Goal: Task Accomplishment & Management: Complete application form

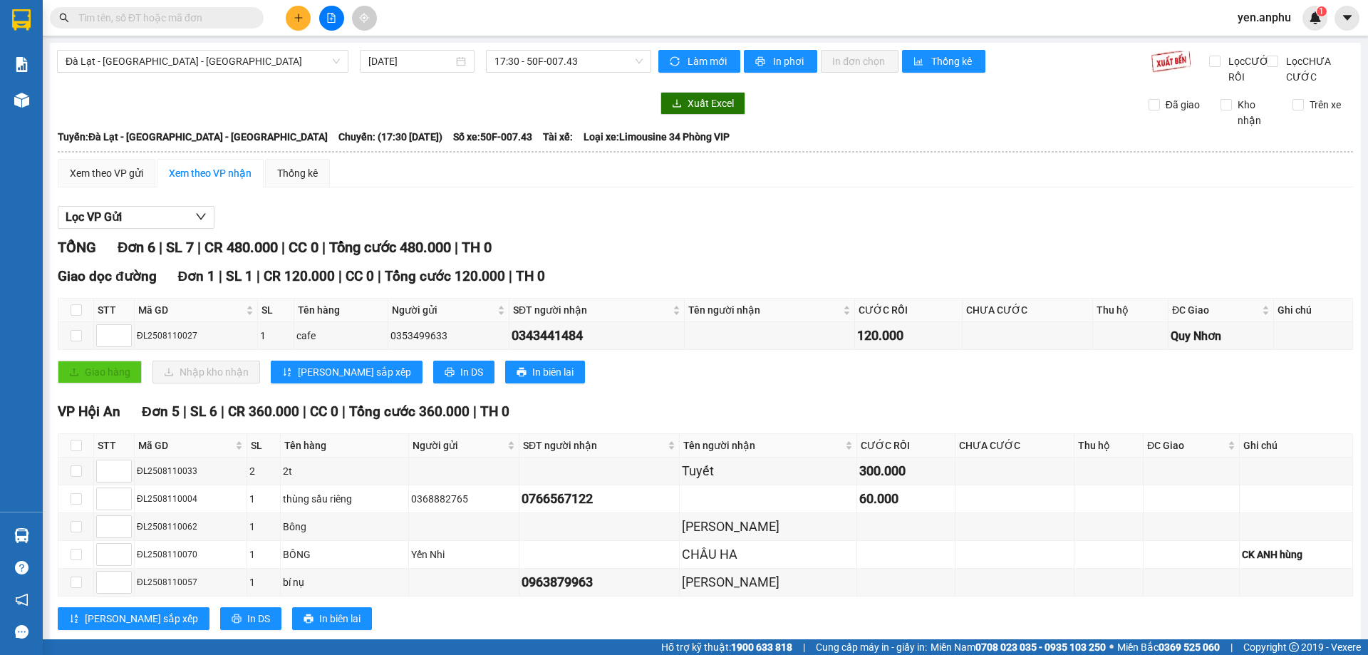
click at [1263, 23] on span "yen.anphu" at bounding box center [1264, 18] width 76 height 18
click at [1266, 35] on li "Đăng xuất" at bounding box center [1271, 44] width 91 height 23
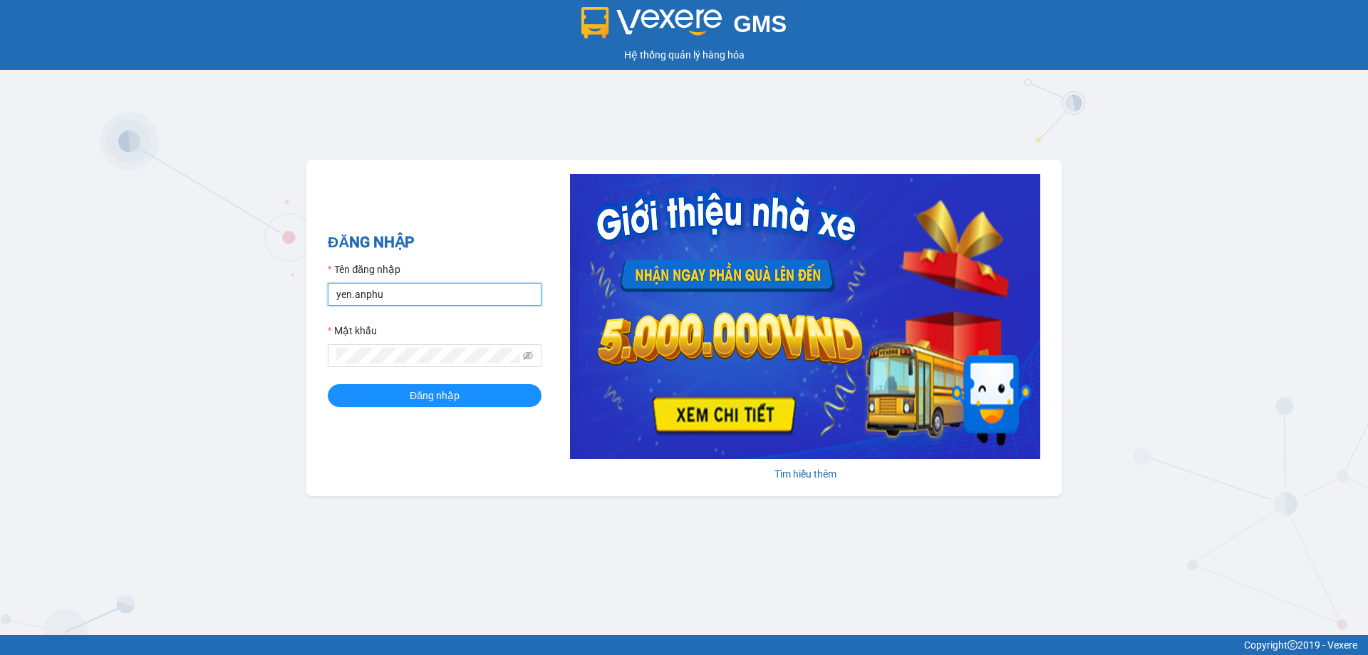
drag, startPoint x: 493, startPoint y: 302, endPoint x: 489, endPoint y: 309, distance: 8.3
click at [493, 302] on input "yen.anphu" at bounding box center [435, 294] width 214 height 23
type input "duyen.anphu"
click at [465, 397] on button "Đăng nhập" at bounding box center [435, 395] width 214 height 23
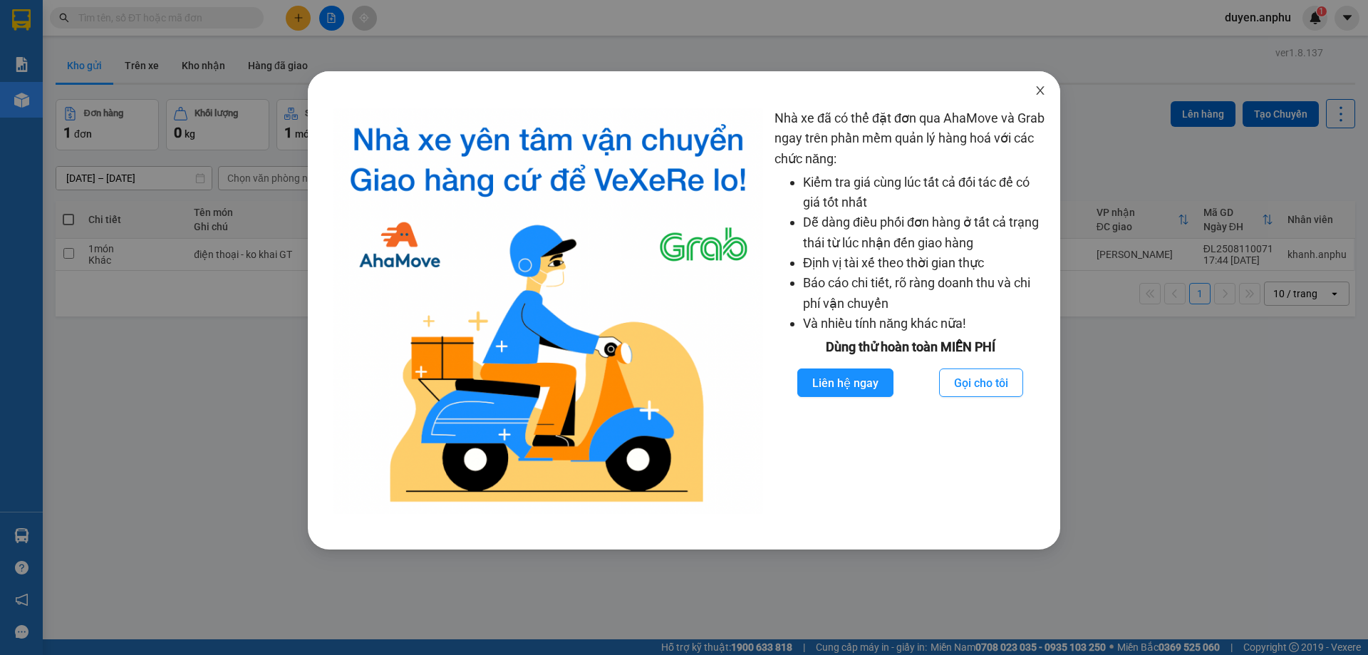
click at [1040, 92] on icon "close" at bounding box center [1040, 90] width 8 height 9
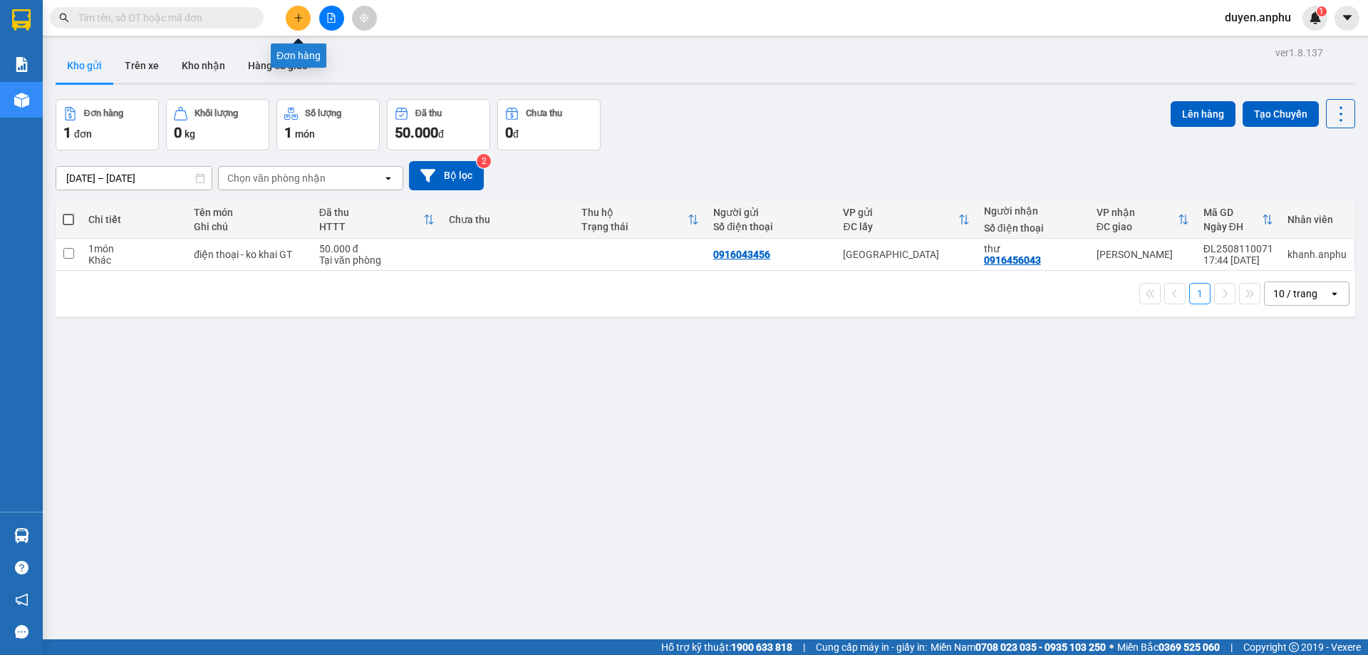
click at [292, 21] on button at bounding box center [298, 18] width 25 height 25
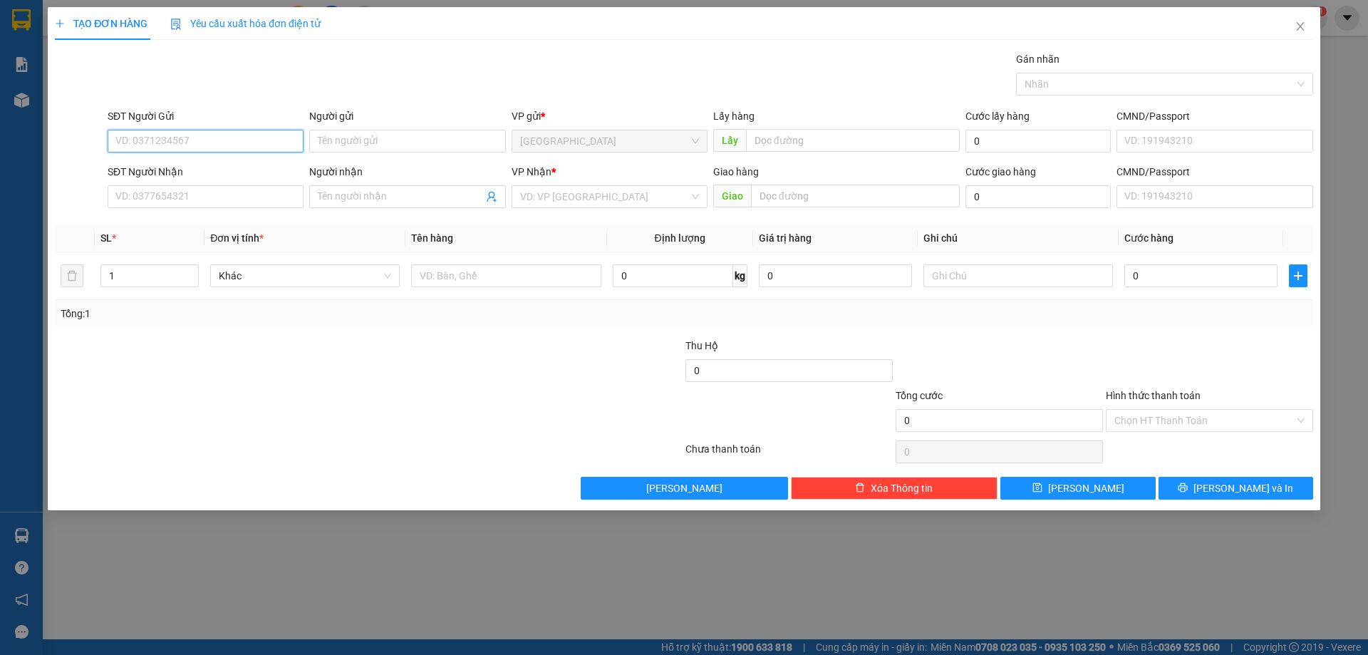
click at [262, 138] on input "SĐT Người Gửi" at bounding box center [206, 141] width 196 height 23
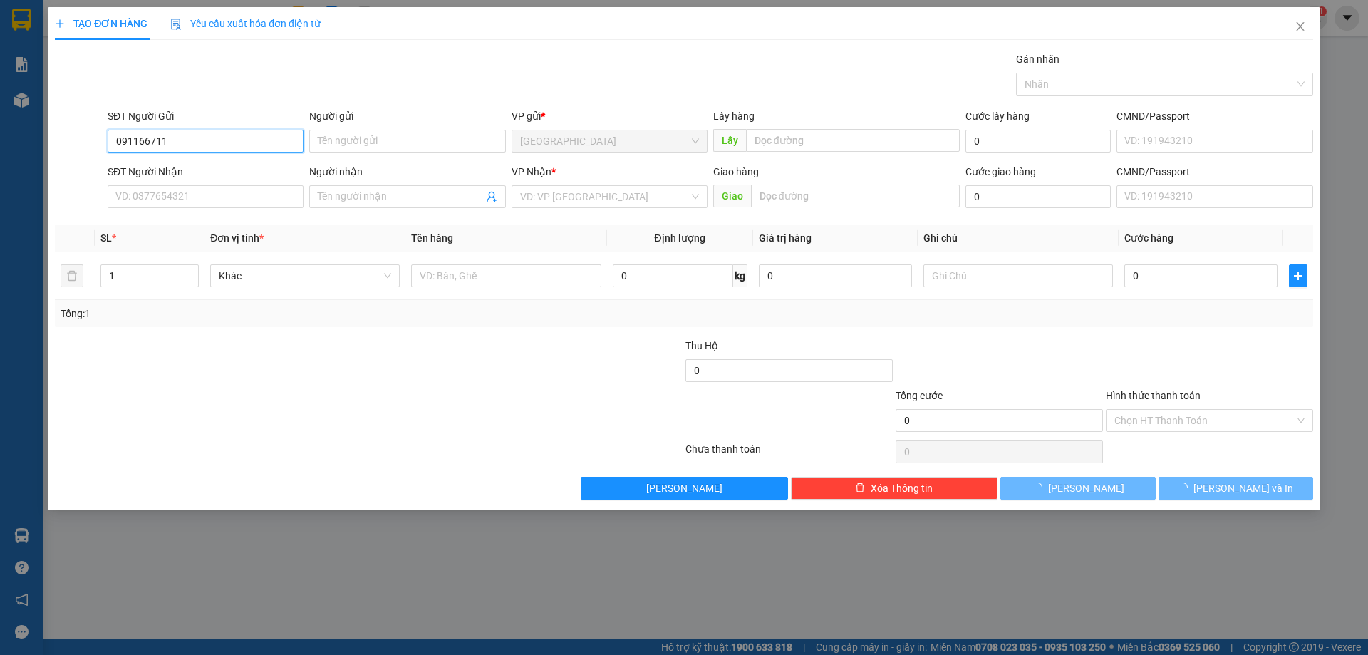
type input "0911667114"
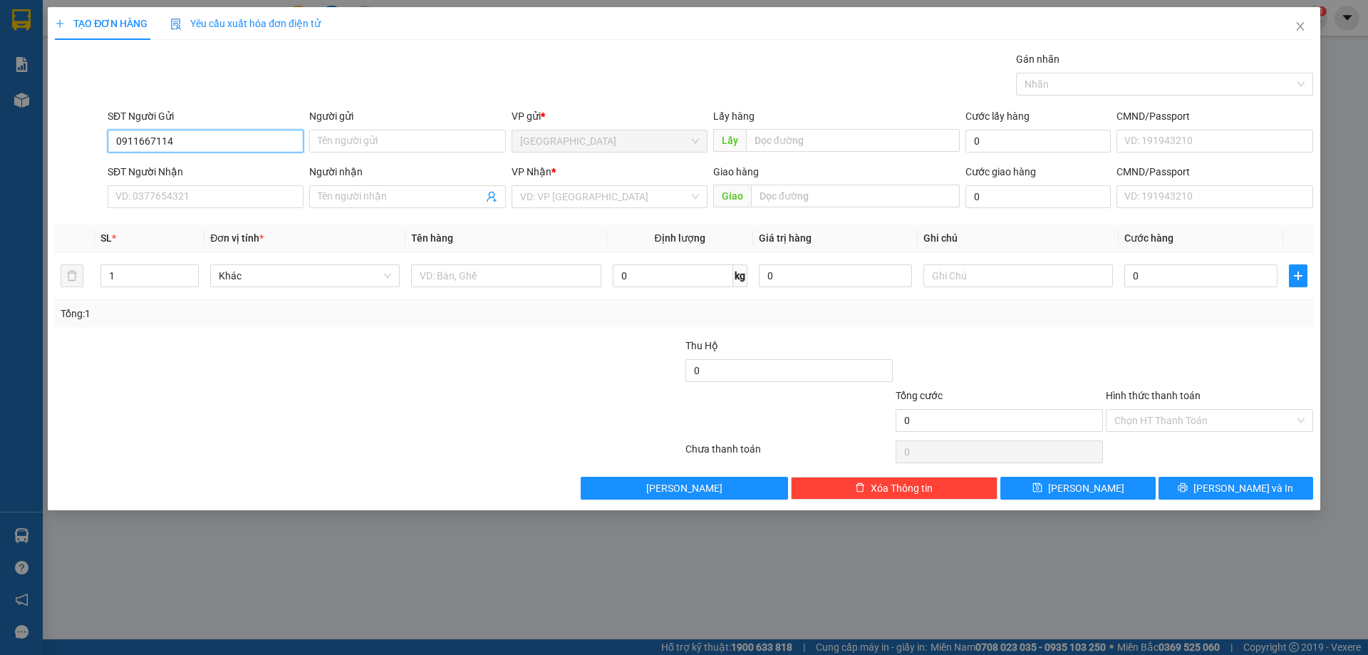
drag, startPoint x: 215, startPoint y: 143, endPoint x: 26, endPoint y: 137, distance: 188.9
click at [27, 137] on div "TẠO ĐƠN HÀNG Yêu cầu xuất hóa đơn điện tử Transit Pickup Surcharge Ids Transit …" at bounding box center [684, 327] width 1368 height 655
click at [163, 172] on div "0911667114" at bounding box center [205, 170] width 179 height 16
type input "0949165651"
type input "38 NDC"
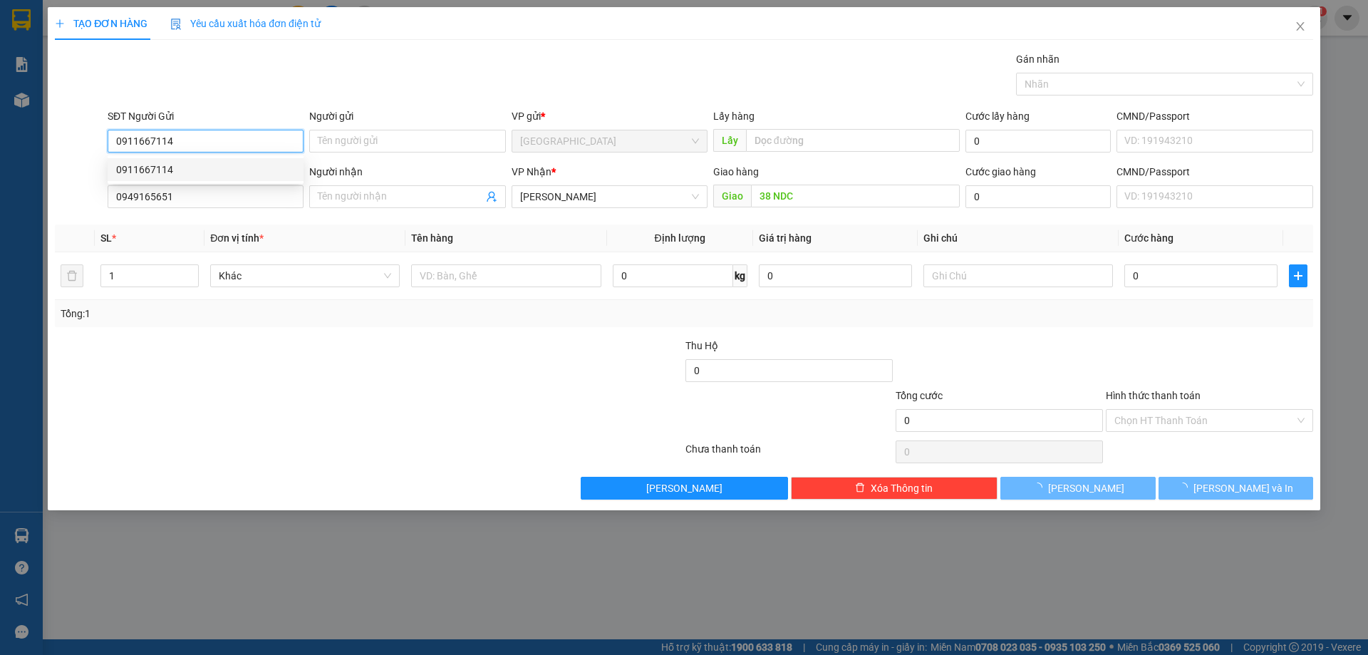
type input "50.000"
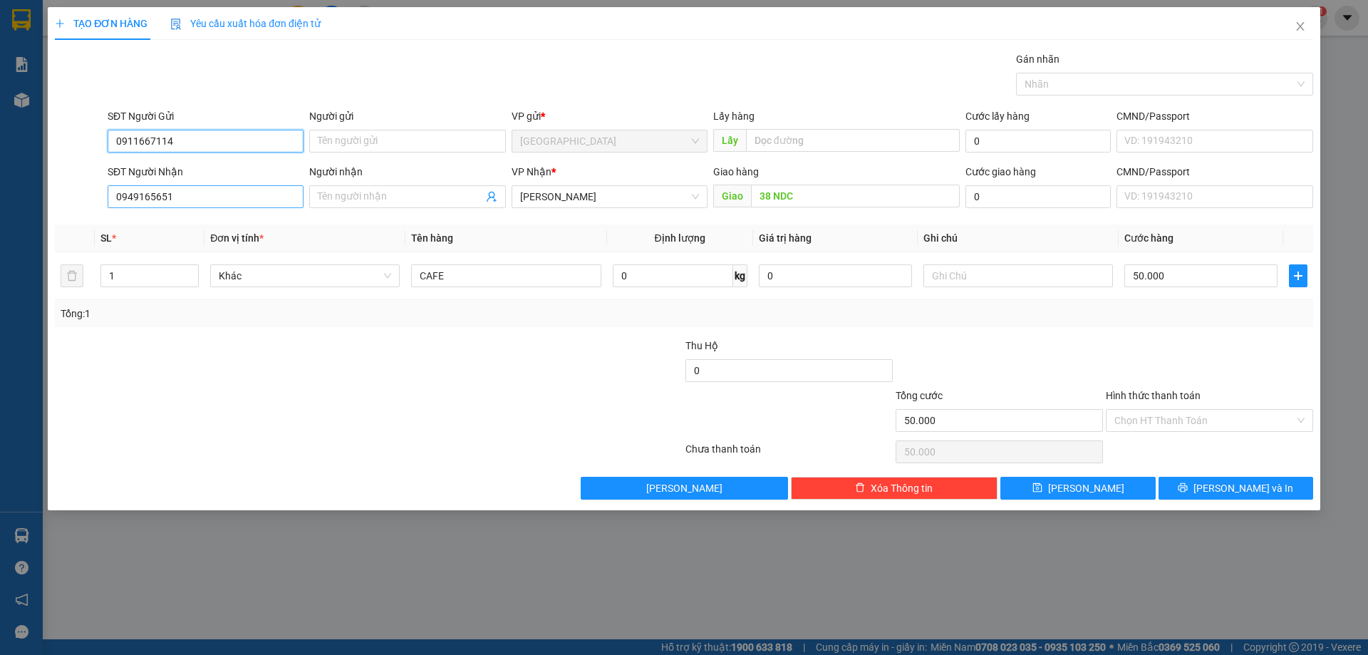
type input "0911667114"
click at [197, 202] on input "0949165651" at bounding box center [206, 196] width 196 height 23
drag, startPoint x: 205, startPoint y: 199, endPoint x: 0, endPoint y: 195, distance: 205.3
click at [0, 197] on div "TẠO ĐƠN HÀNG Yêu cầu xuất hóa đơn điện tử Transit Pickup Surcharge Ids Transit …" at bounding box center [684, 327] width 1368 height 655
click at [171, 249] on div "0945762568" at bounding box center [205, 248] width 179 height 16
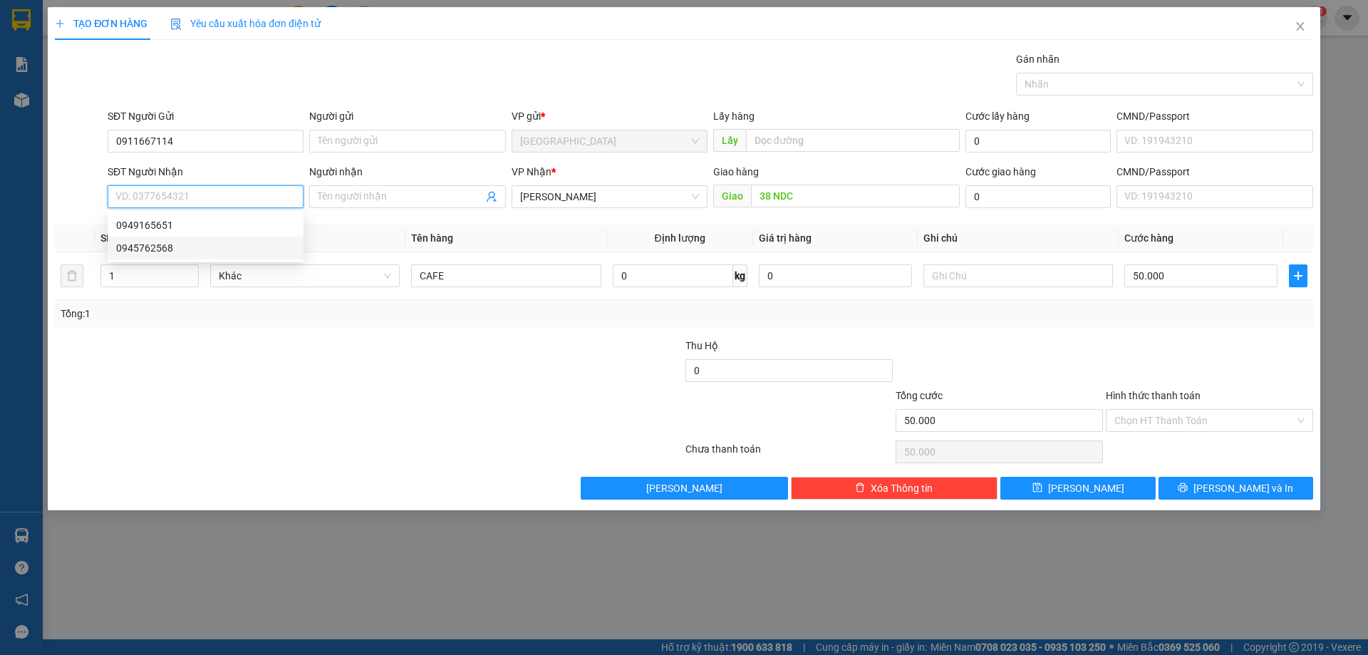
type input "0945762568"
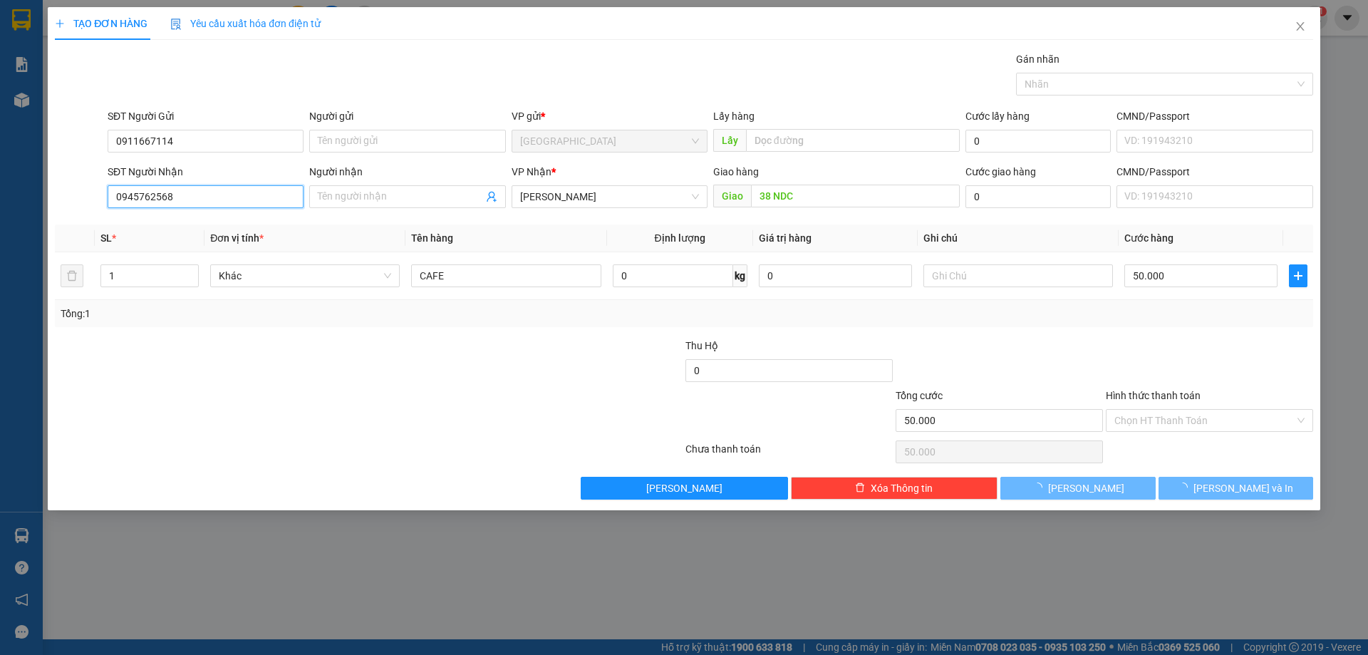
type input "40.000"
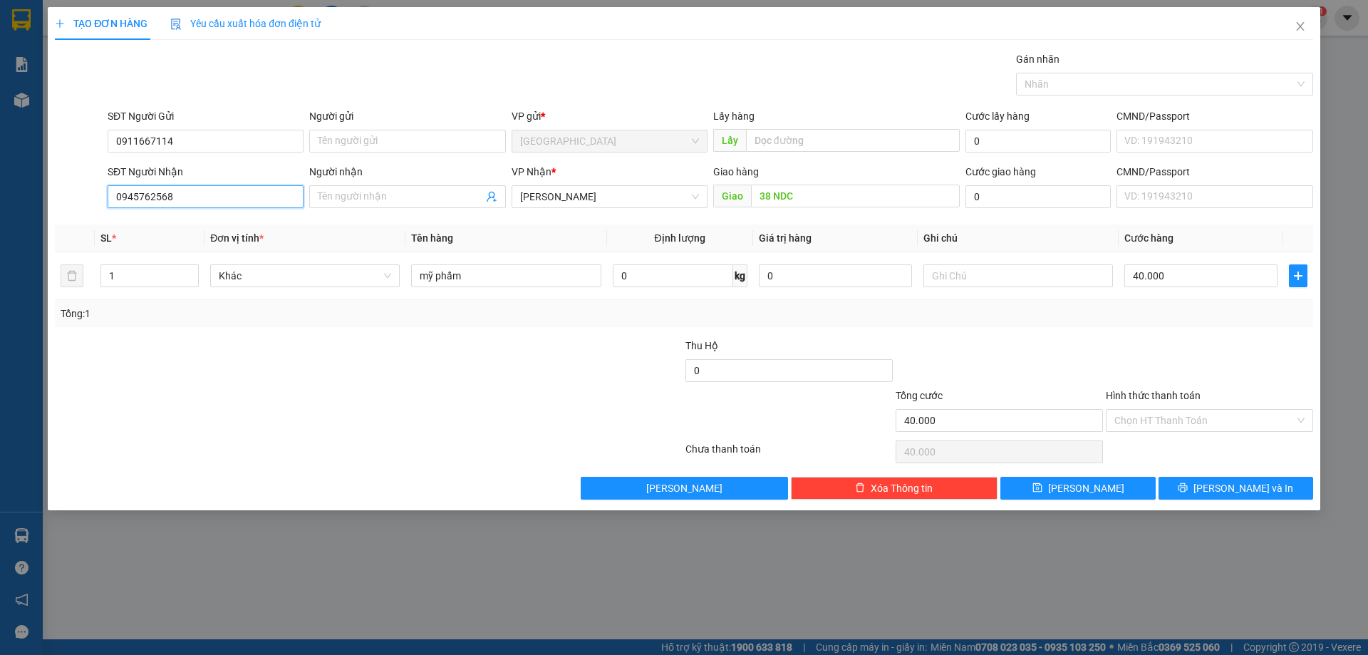
click at [194, 197] on input "0945762568" at bounding box center [206, 196] width 196 height 23
drag, startPoint x: 194, startPoint y: 197, endPoint x: 0, endPoint y: 214, distance: 194.6
click at [0, 214] on div "TẠO ĐƠN HÀNG Yêu cầu xuất hóa đơn điện tử Transit Pickup Surcharge Ids Transit …" at bounding box center [684, 327] width 1368 height 655
type input "0985073800"
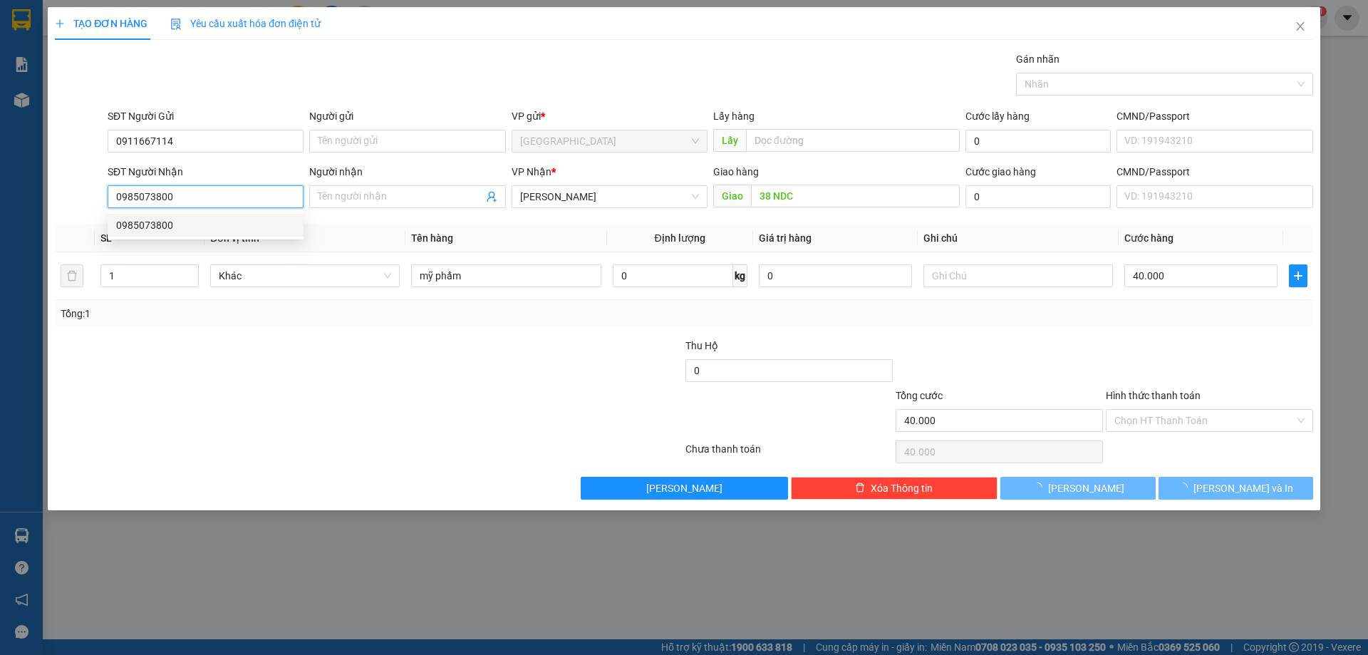
click at [169, 219] on div "0985073800" at bounding box center [205, 225] width 179 height 16
type input "mái ấm Thiên Phước"
type input "130.000"
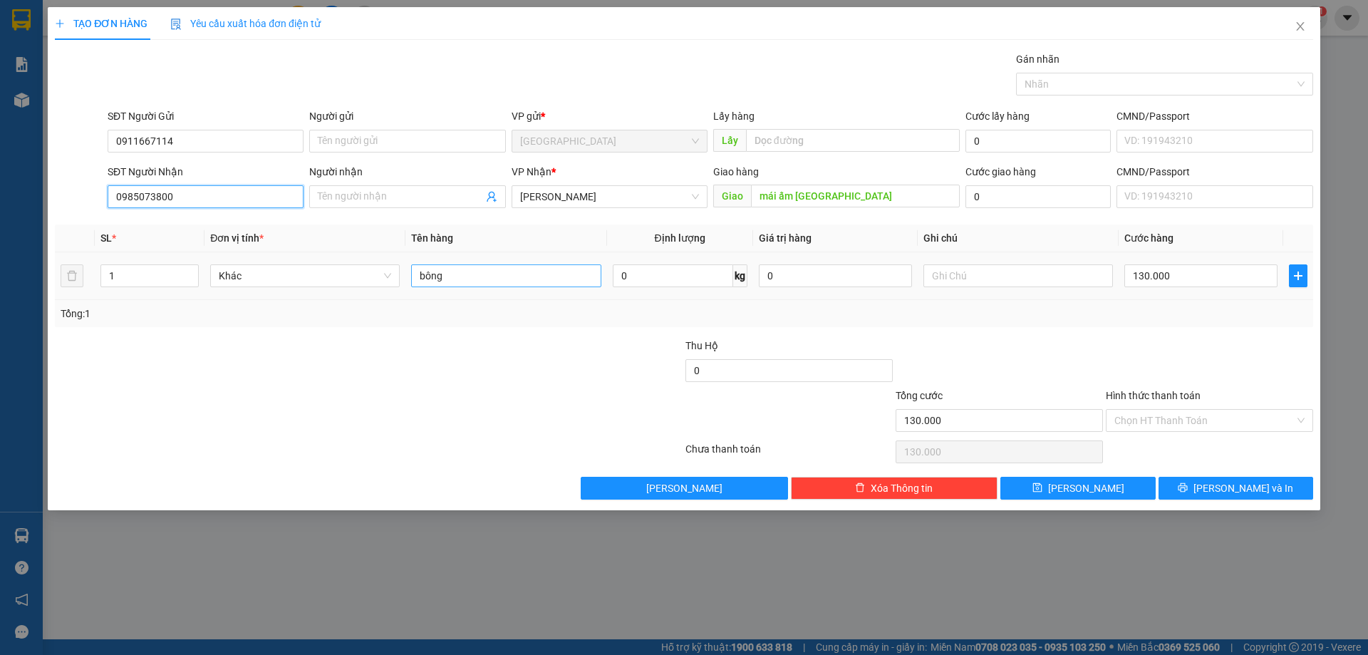
type input "0985073800"
drag, startPoint x: 514, startPoint y: 283, endPoint x: 151, endPoint y: 281, distance: 362.7
click at [161, 281] on tr "1 Khác bông 0 kg 0 130.000" at bounding box center [684, 276] width 1258 height 48
type input "1t rau"
type input "5"
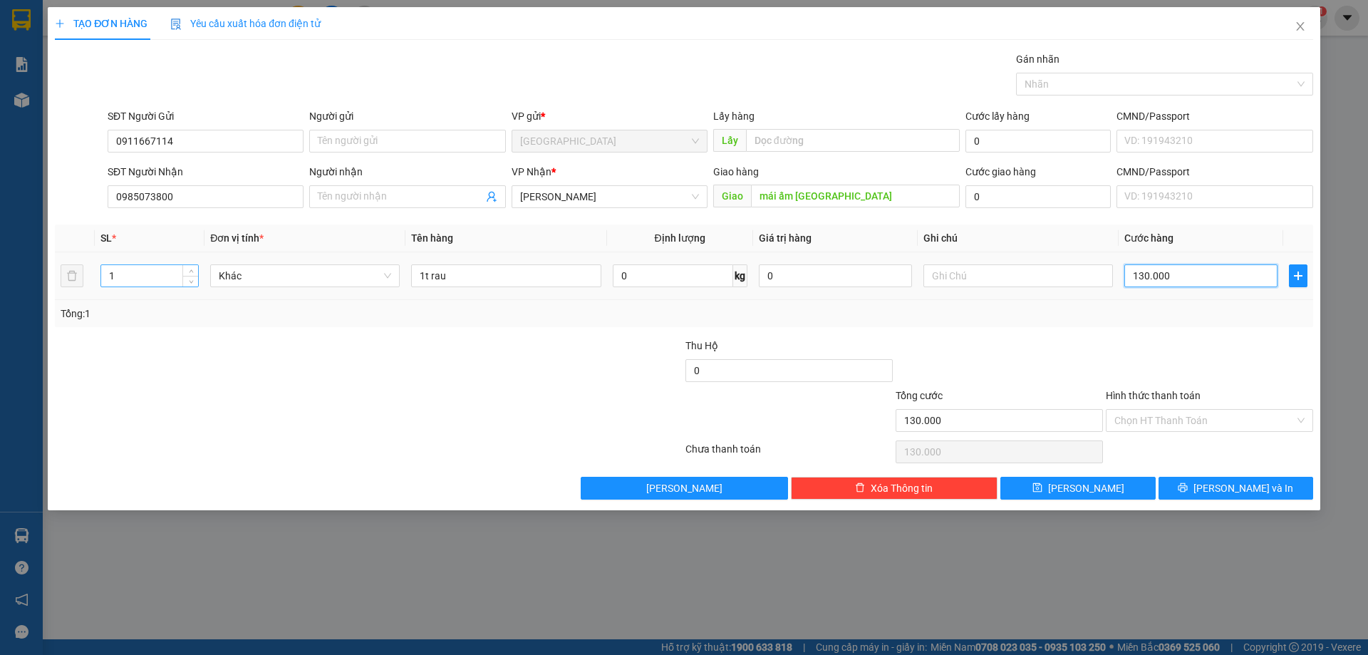
type input "5"
type input "50"
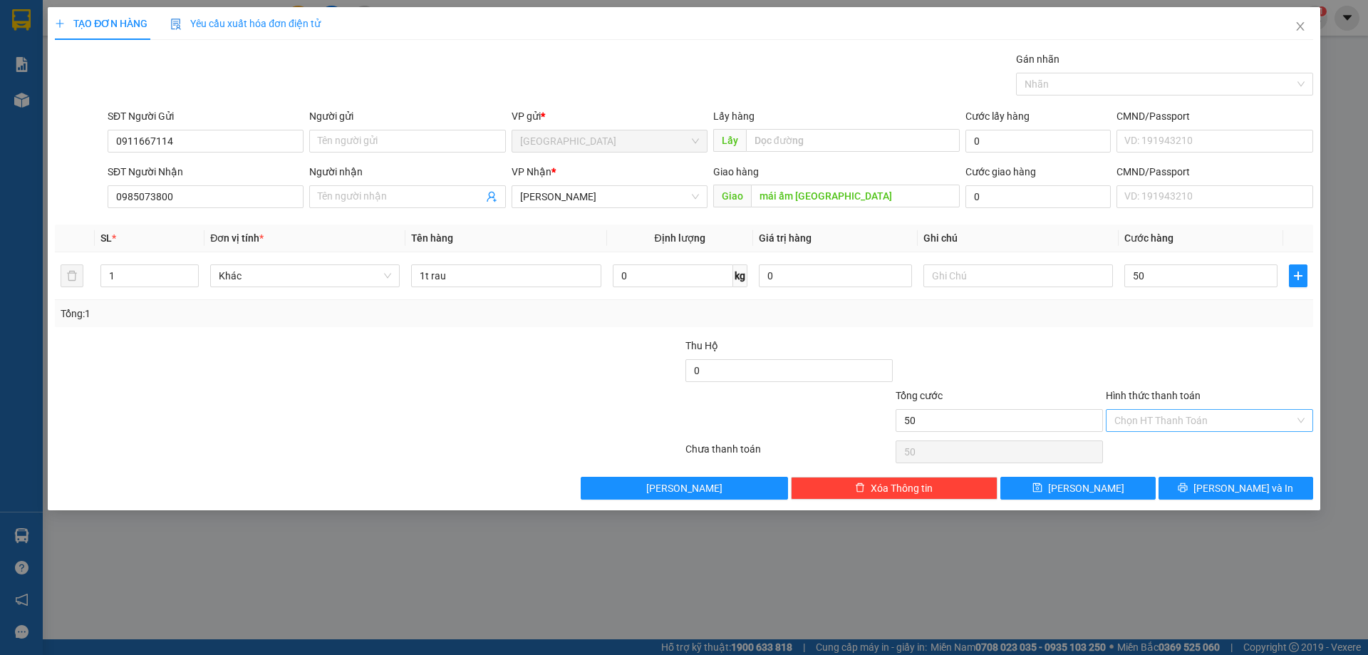
type input "50.000"
drag, startPoint x: 1205, startPoint y: 420, endPoint x: 1171, endPoint y: 456, distance: 49.9
click at [1206, 422] on input "Hình thức thanh toán" at bounding box center [1204, 420] width 180 height 21
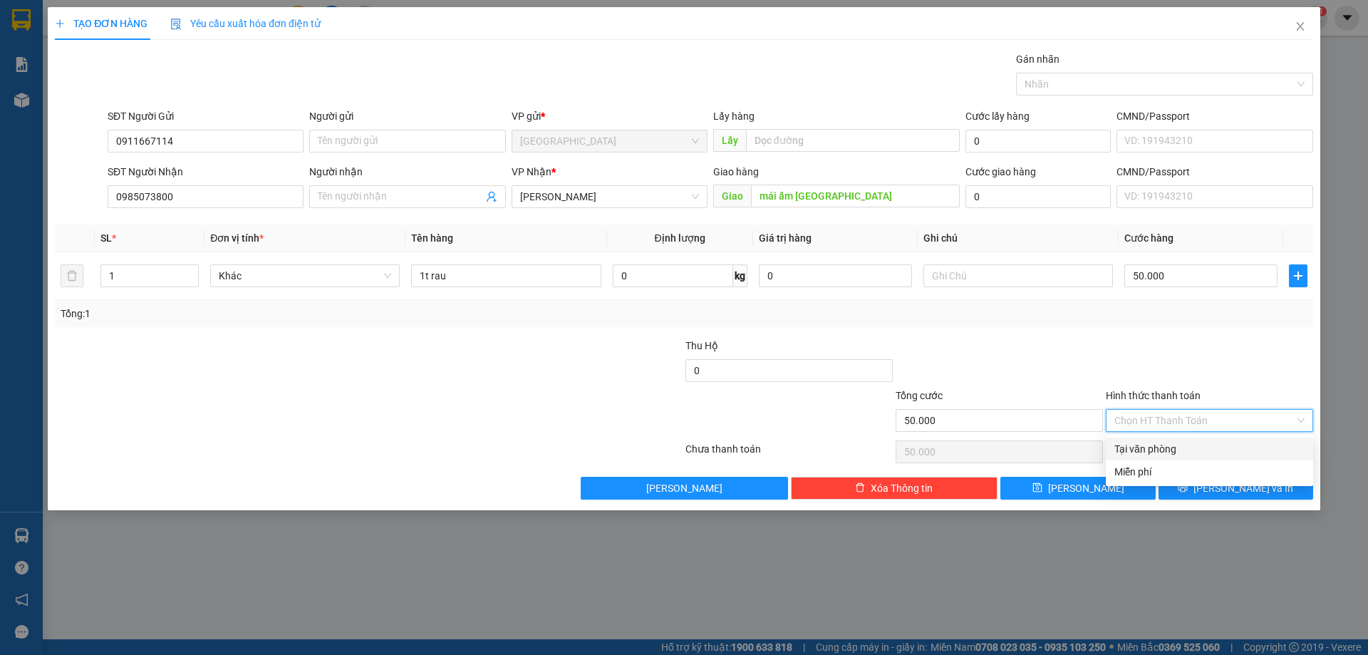
click at [1173, 447] on div "Tại văn phòng" at bounding box center [1209, 449] width 190 height 16
type input "0"
click at [1224, 492] on span "Lưu và In" at bounding box center [1244, 488] width 100 height 16
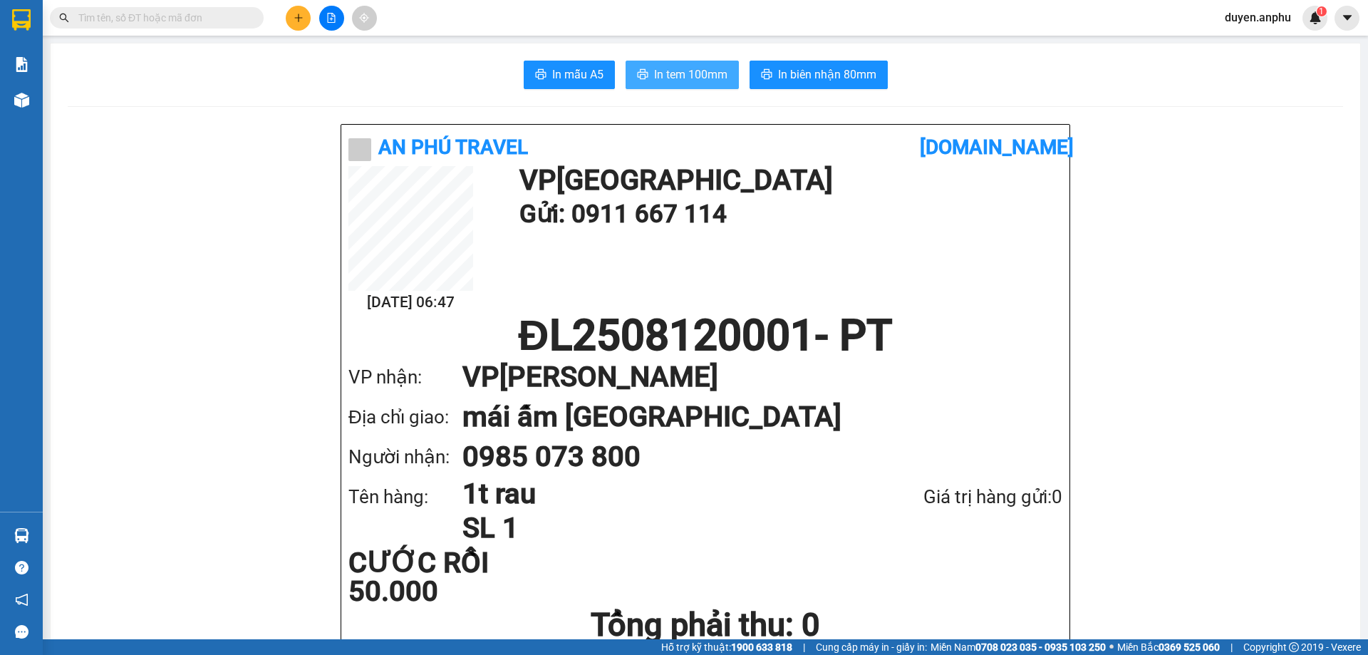
click at [689, 74] on span "In tem 100mm" at bounding box center [690, 75] width 73 height 18
click at [298, 26] on button at bounding box center [298, 18] width 25 height 25
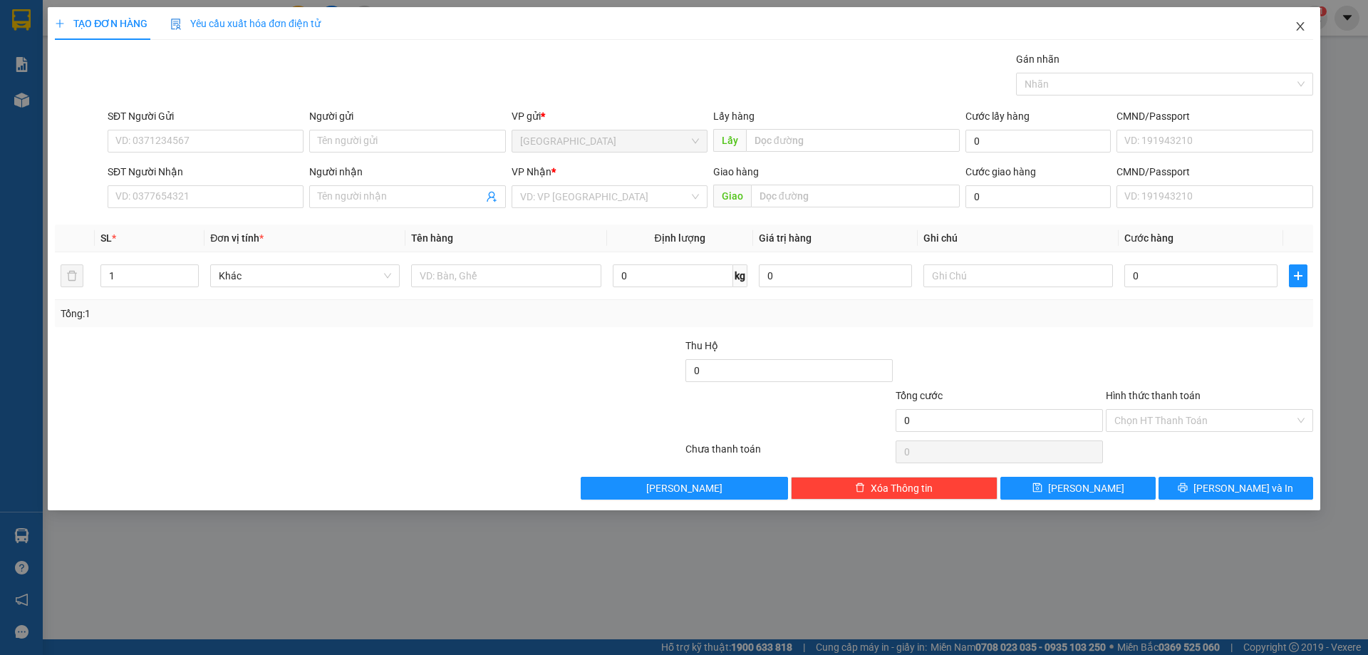
click at [1299, 24] on icon "close" at bounding box center [1300, 26] width 11 height 11
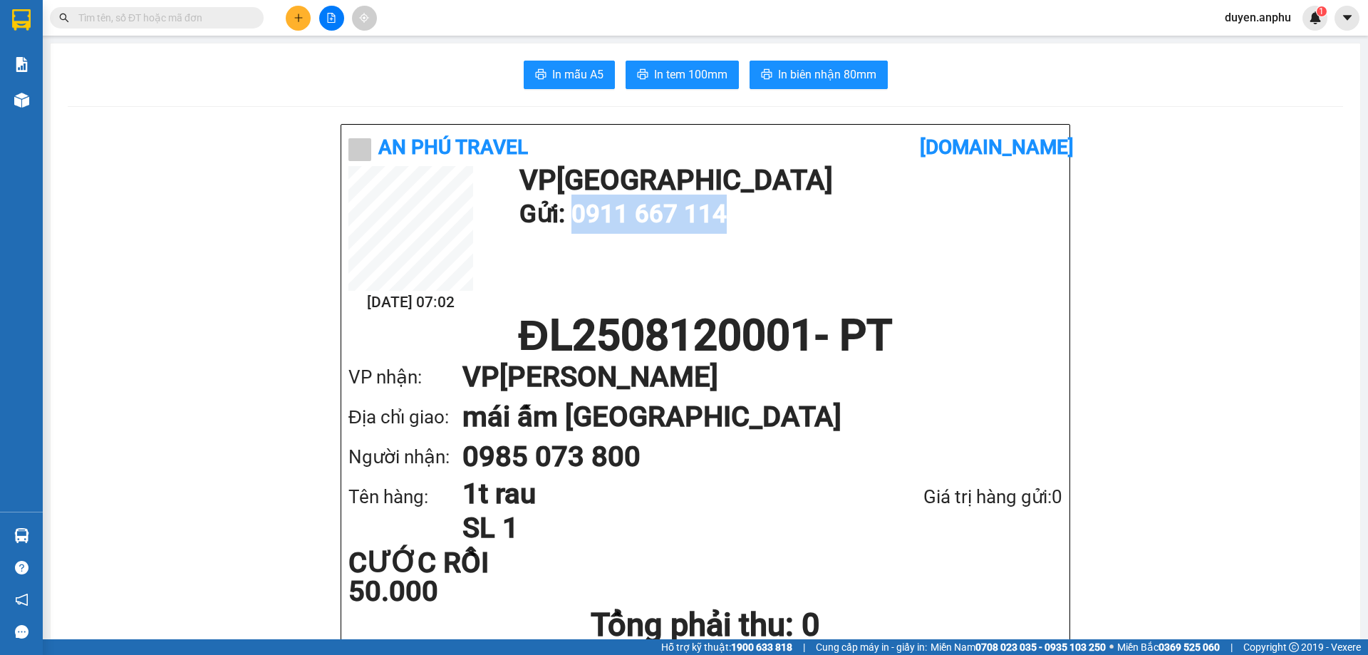
drag, startPoint x: 573, startPoint y: 219, endPoint x: 735, endPoint y: 221, distance: 161.8
click at [735, 221] on h1 "Gửi: 0911 667 114" at bounding box center [787, 214] width 536 height 39
copy h1 "0911 667 114"
click at [293, 10] on button at bounding box center [298, 18] width 25 height 25
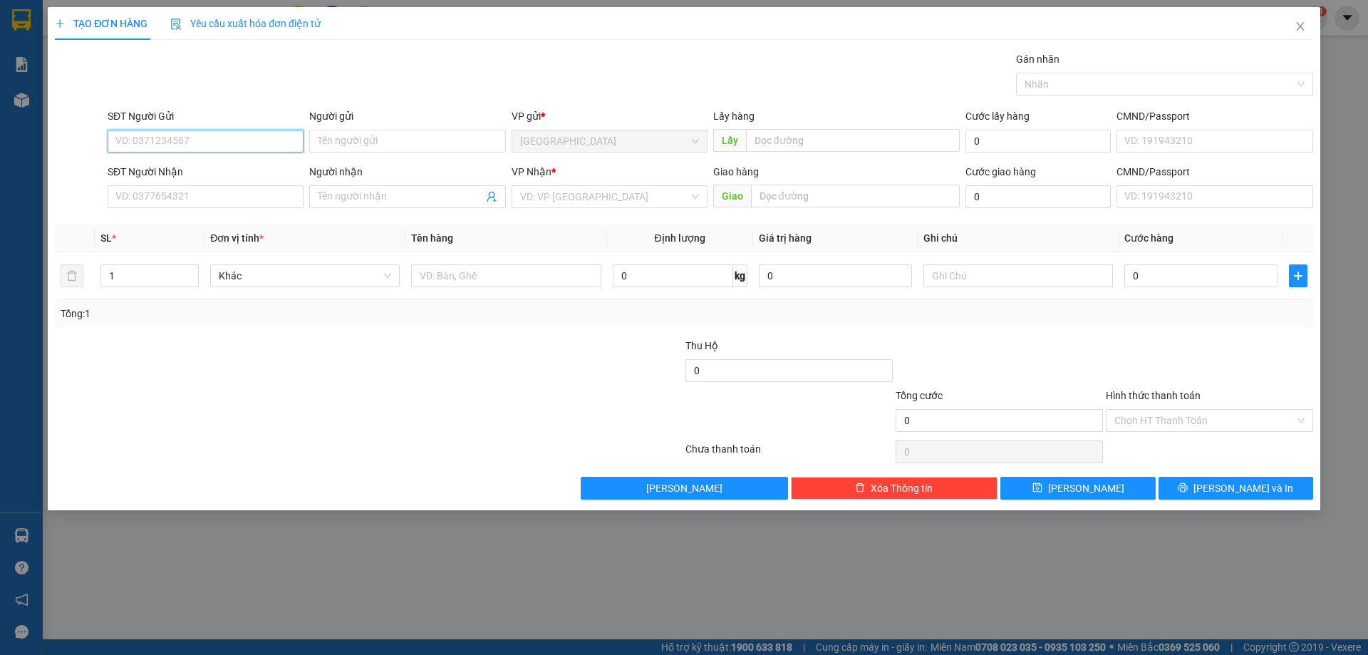
click at [221, 140] on input "SĐT Người Gửi" at bounding box center [206, 141] width 196 height 23
paste input "0911 667 114"
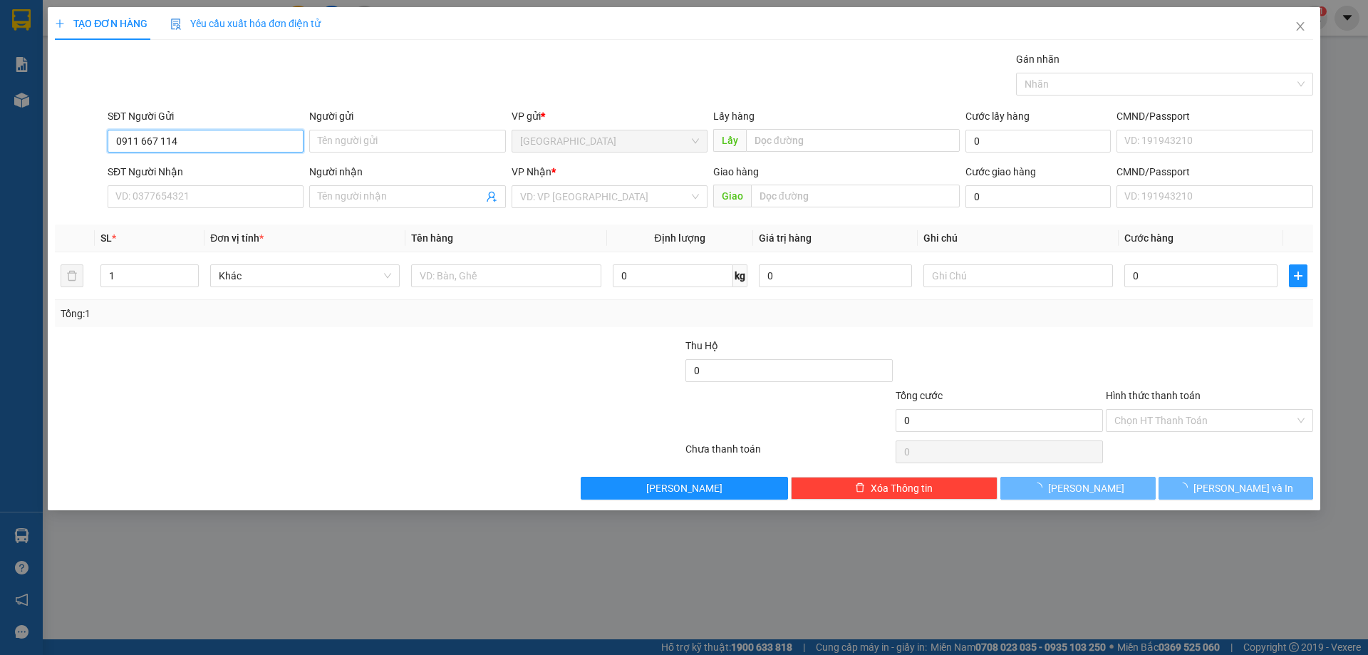
click at [163, 142] on input "0911 667 114" at bounding box center [206, 141] width 196 height 23
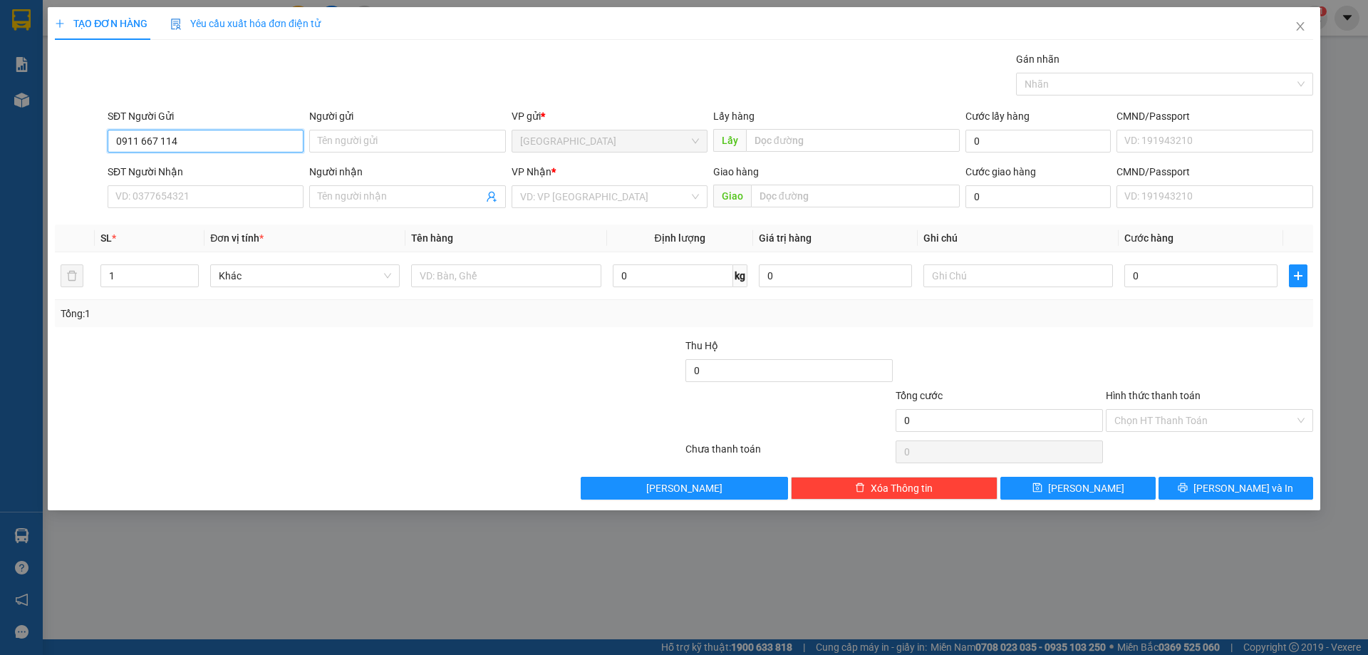
click at [160, 143] on input "0911 667 114" at bounding box center [206, 141] width 196 height 23
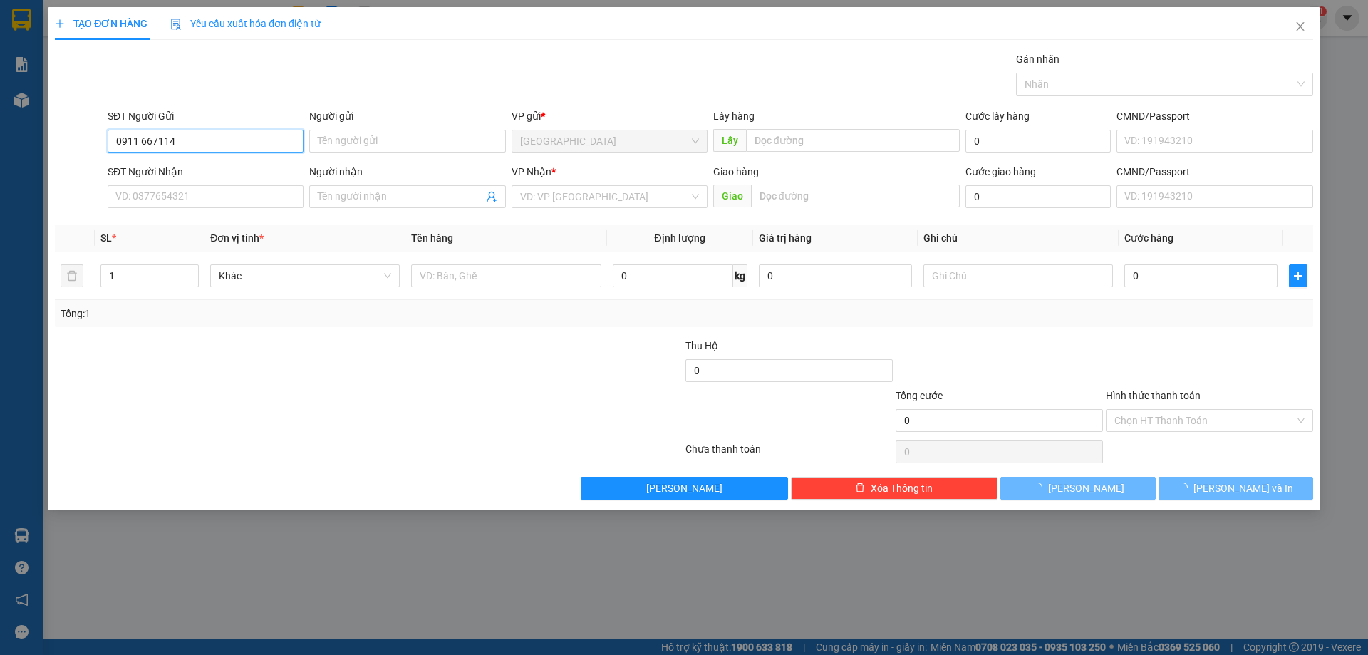
click at [142, 143] on input "0911 667114" at bounding box center [206, 141] width 196 height 23
type input "0911667114"
click at [185, 170] on div "0911667114" at bounding box center [205, 170] width 179 height 16
type input "0985073800"
type input "mái ấm Thiên Phước"
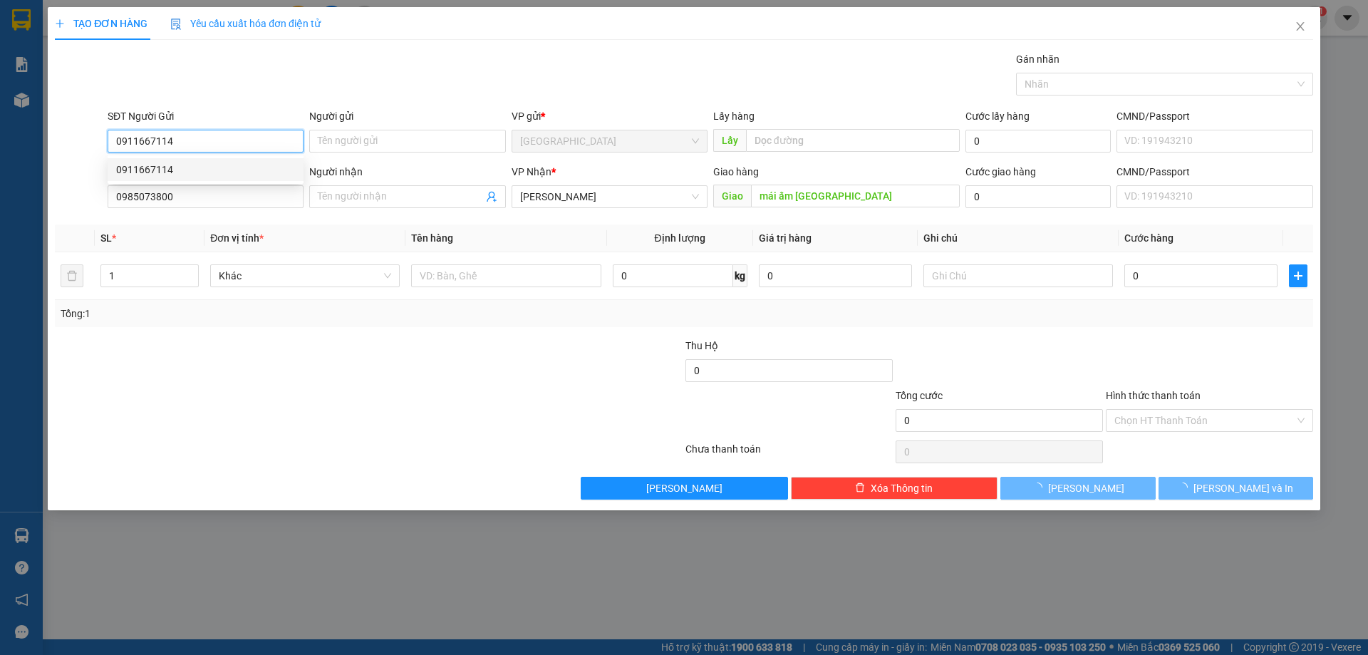
type input "50.000"
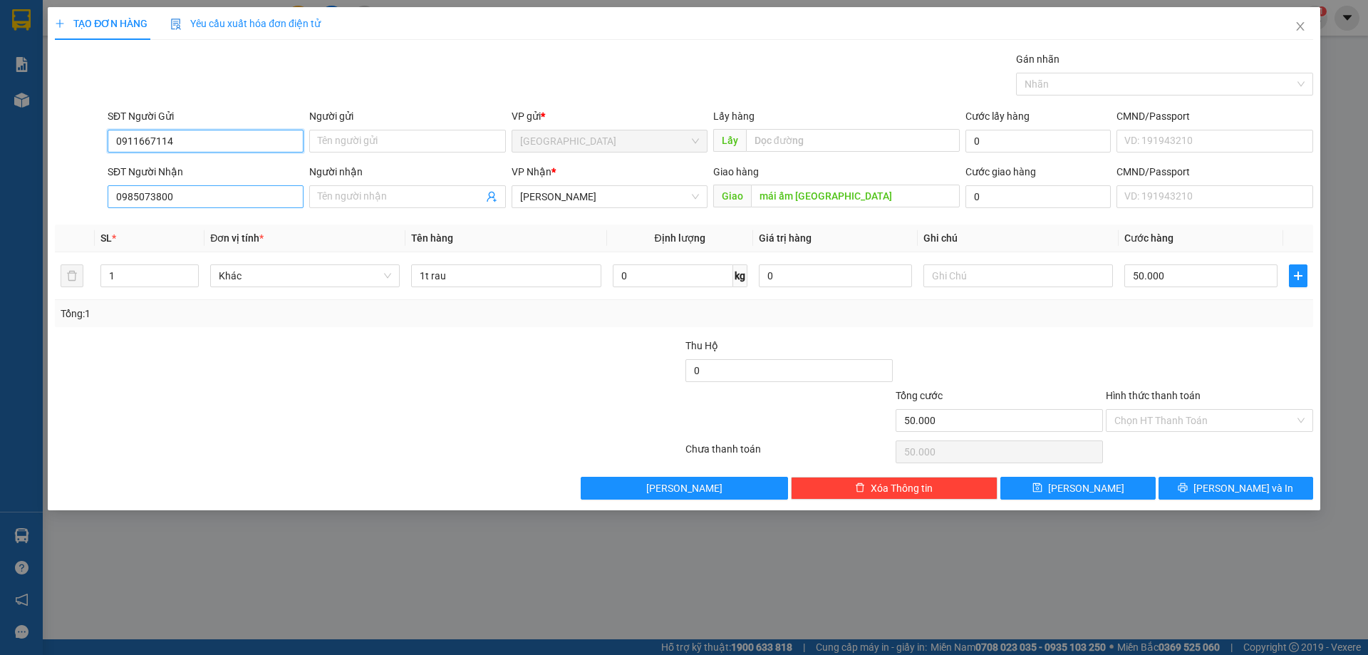
type input "0911667114"
drag, startPoint x: 249, startPoint y: 196, endPoint x: 0, endPoint y: 189, distance: 249.5
click at [0, 189] on div "TẠO ĐƠN HÀNG Yêu cầu xuất hóa đơn điện tử Transit Pickup Surcharge Ids Transit …" at bounding box center [684, 327] width 1368 height 655
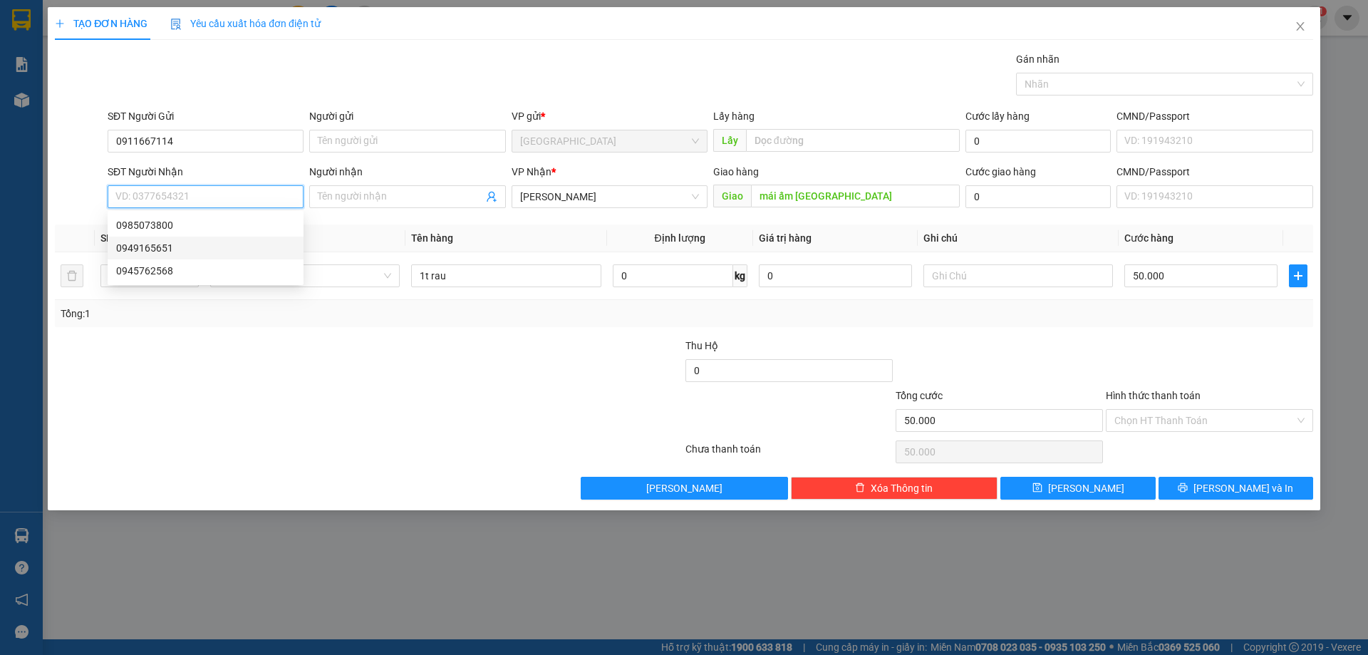
click at [157, 247] on div "0949165651" at bounding box center [205, 248] width 179 height 16
type input "0949165651"
type input "38 NDC"
type input "0949165651"
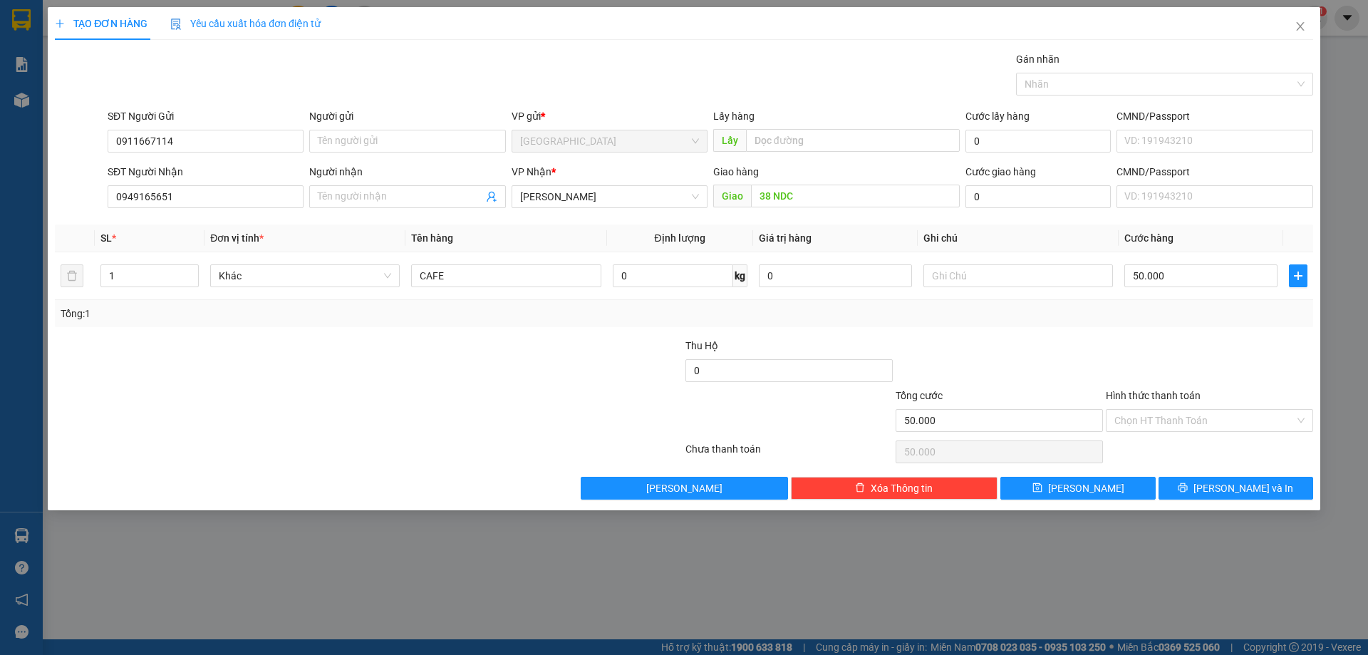
click at [314, 348] on div at bounding box center [263, 363] width 420 height 50
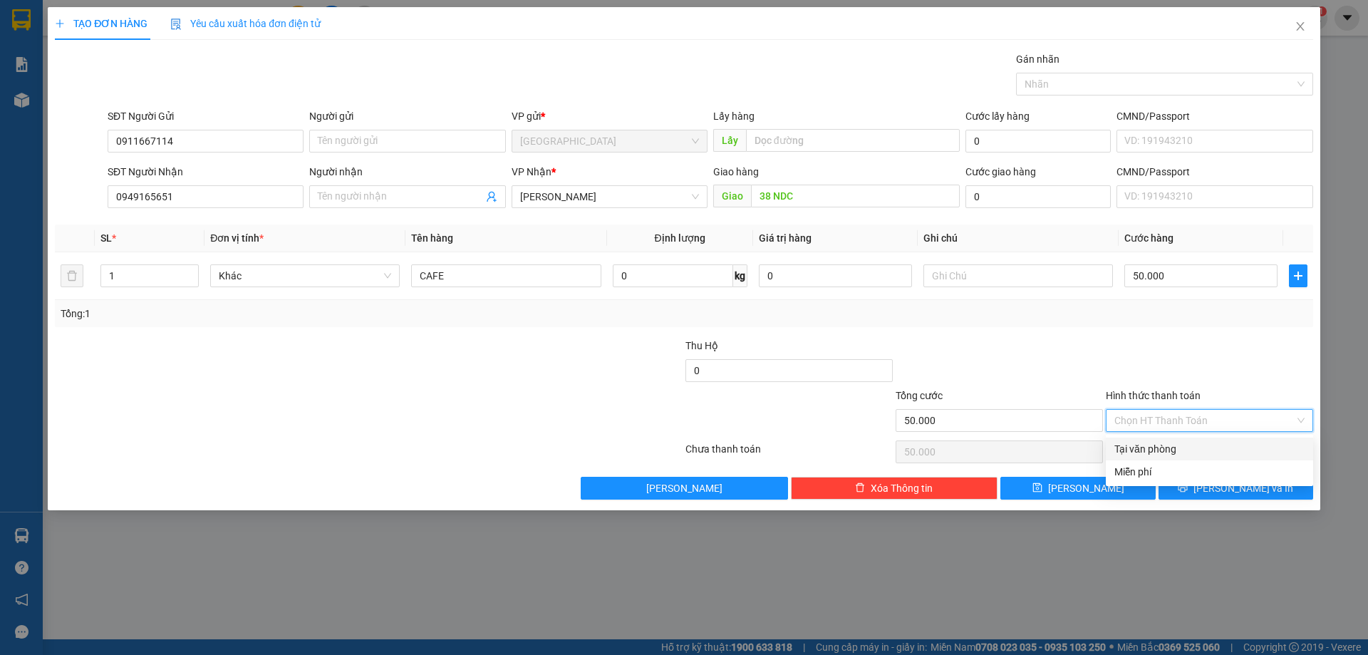
click at [1147, 425] on input "Hình thức thanh toán" at bounding box center [1204, 420] width 180 height 21
click at [1136, 449] on div "Tại văn phòng" at bounding box center [1209, 449] width 190 height 16
type input "0"
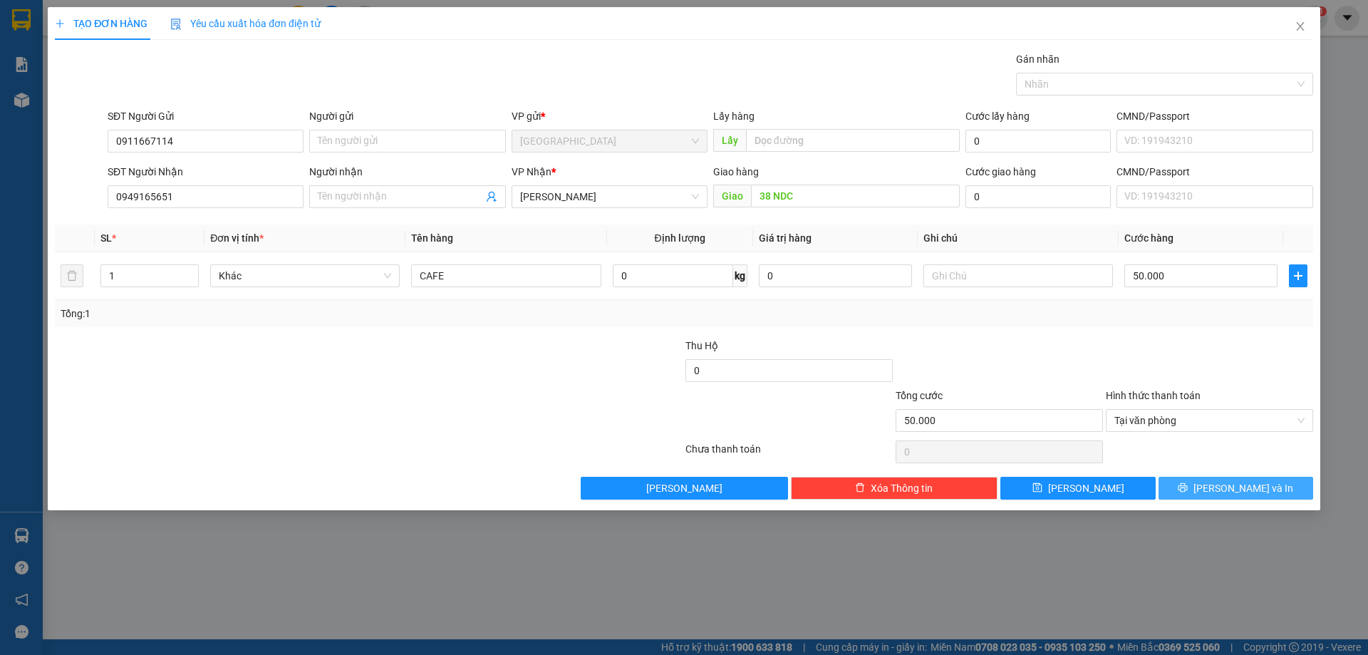
click at [1190, 490] on button "Lưu và In" at bounding box center [1236, 488] width 155 height 23
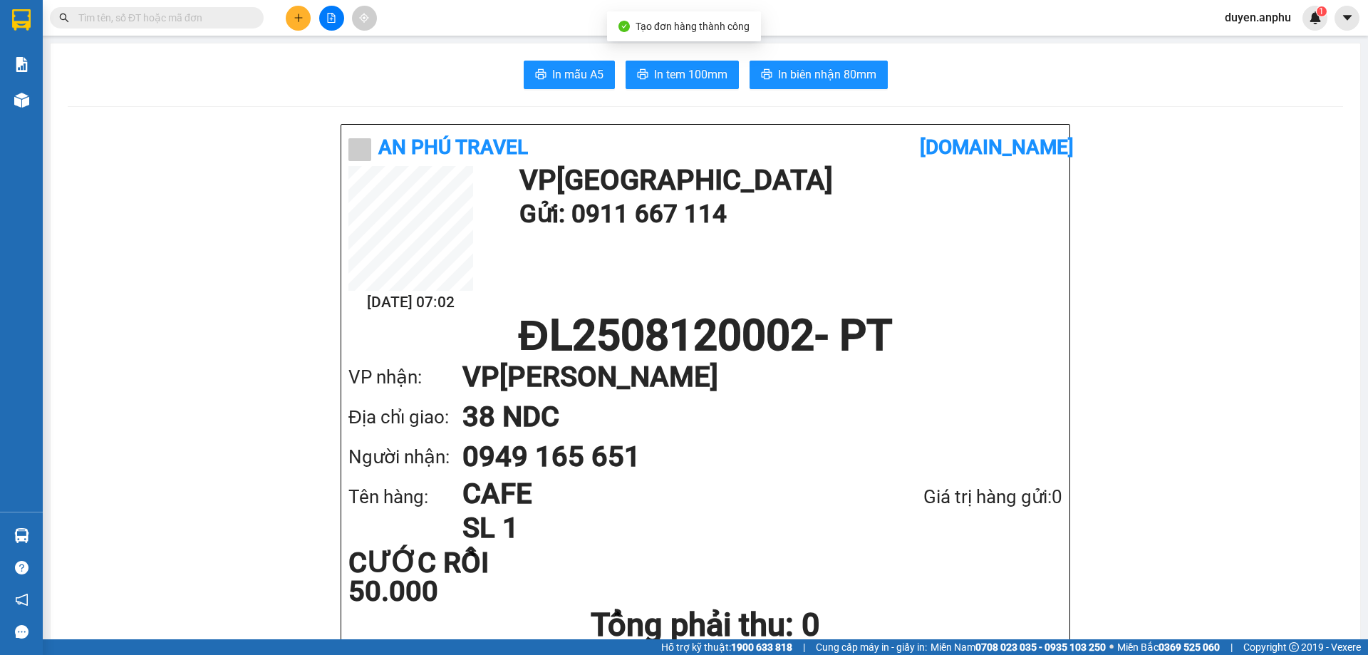
click at [684, 74] on span "In tem 100mm" at bounding box center [690, 75] width 73 height 18
click at [160, 17] on input "text" at bounding box center [162, 18] width 168 height 16
click at [303, 24] on button at bounding box center [298, 18] width 25 height 25
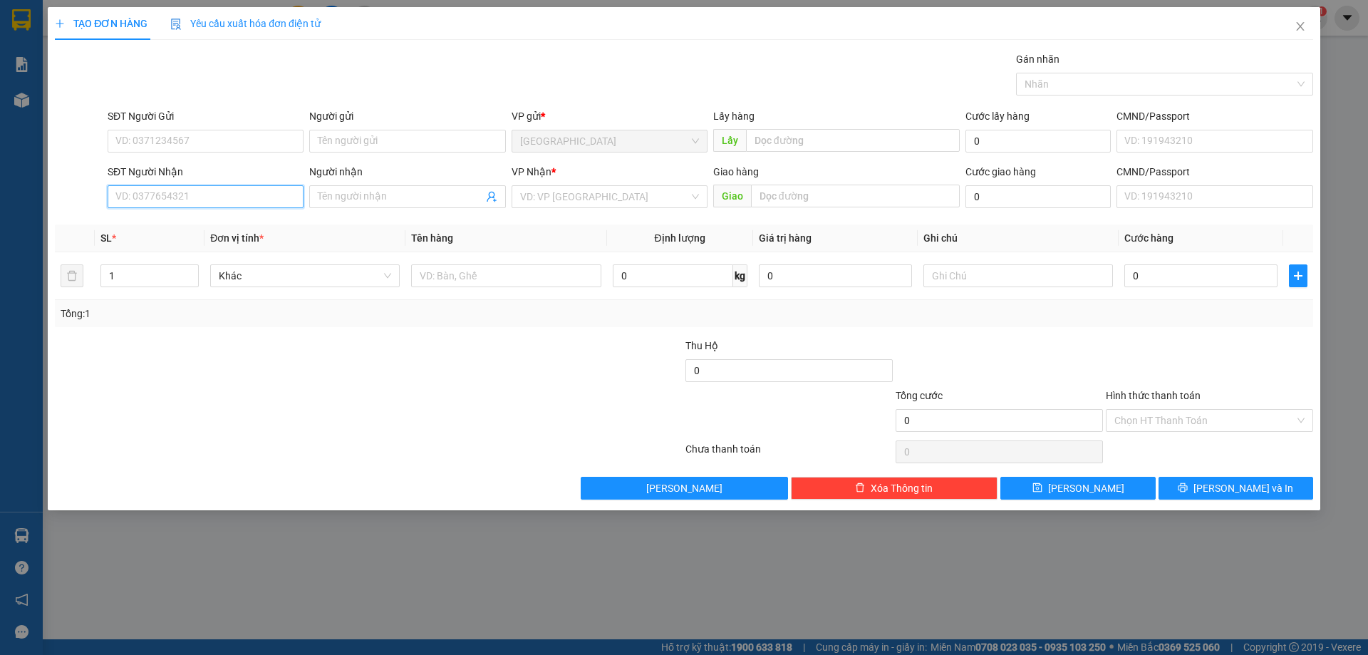
click at [236, 197] on input "SĐT Người Nhận" at bounding box center [206, 196] width 196 height 23
click at [200, 204] on input "0938" at bounding box center [206, 196] width 196 height 23
type input "0938471372"
click at [547, 197] on input "search" at bounding box center [604, 196] width 169 height 21
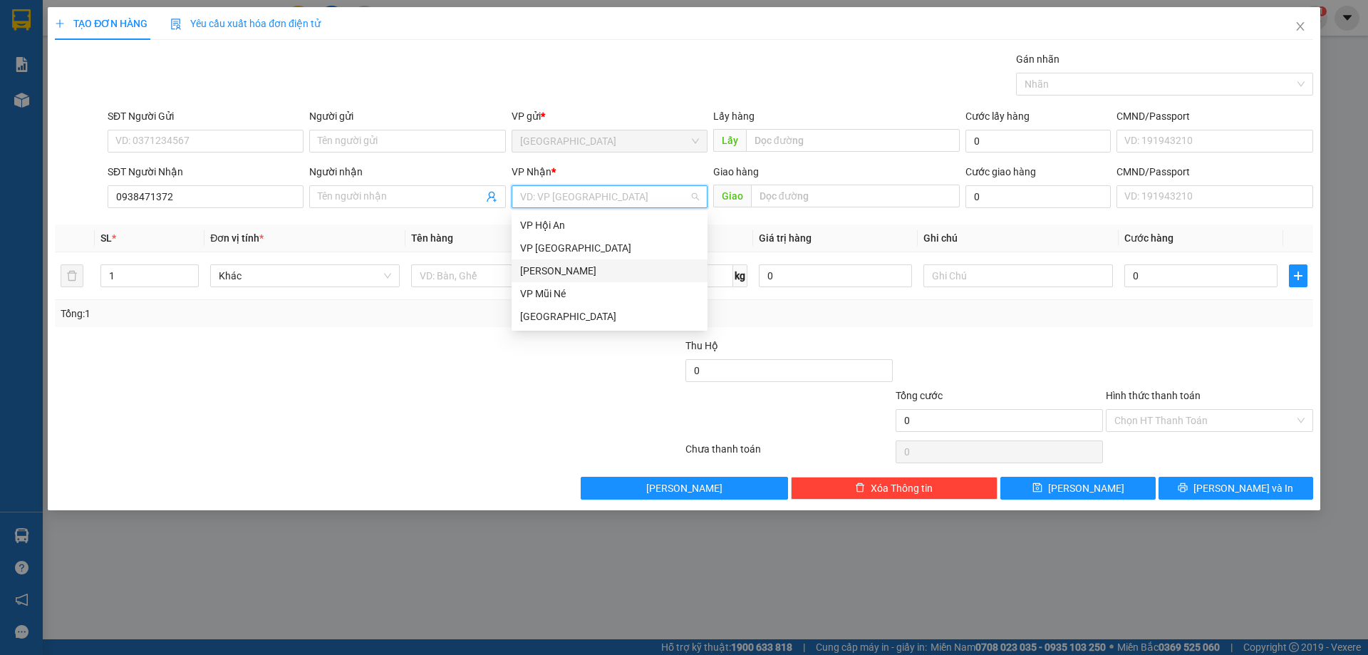
click at [549, 274] on div "Phan Thiết" at bounding box center [609, 271] width 179 height 16
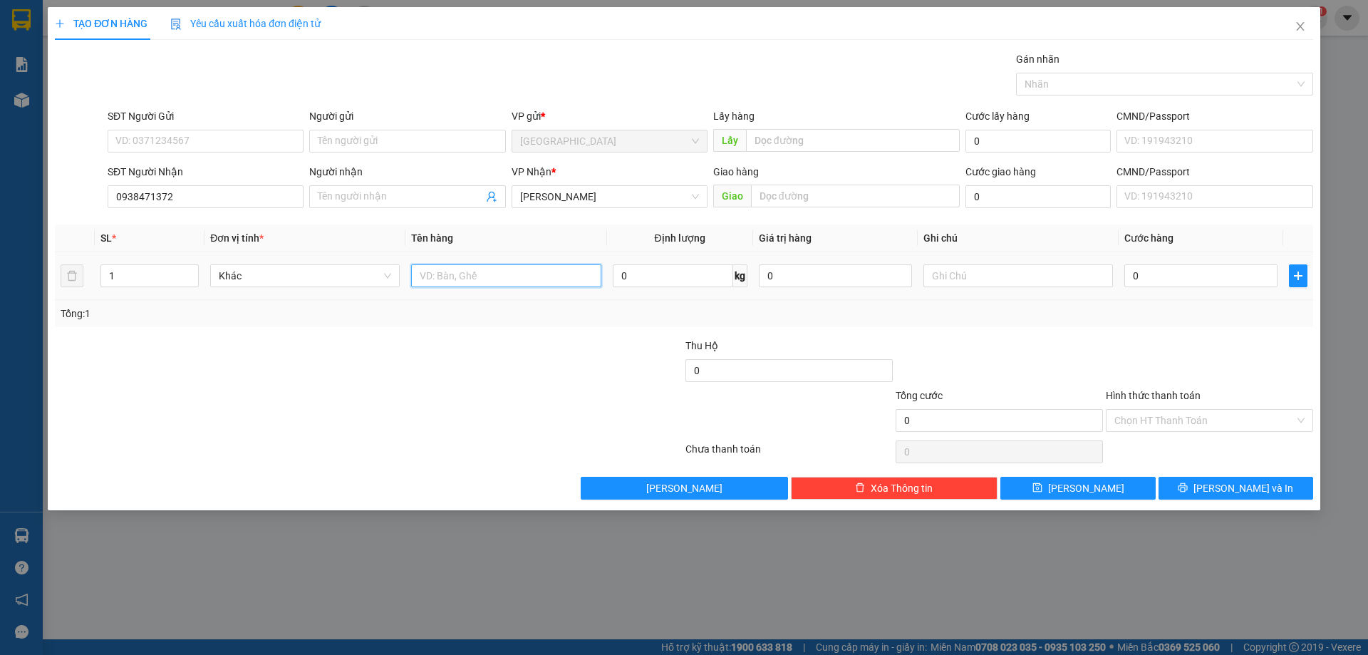
click at [500, 279] on input "text" at bounding box center [506, 275] width 190 height 23
type input "1b xanh"
click at [1040, 489] on button "Lưu" at bounding box center [1077, 488] width 155 height 23
click at [1303, 29] on icon "close" at bounding box center [1300, 26] width 8 height 9
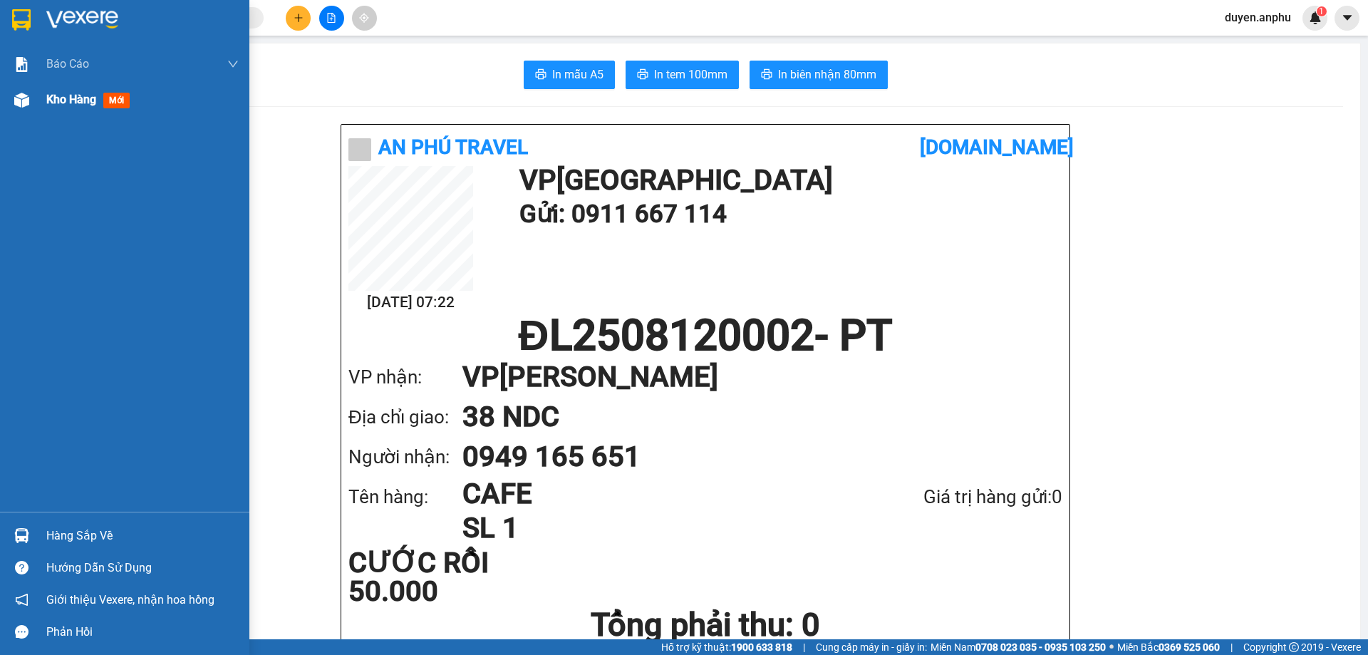
click at [38, 103] on div "Kho hàng mới" at bounding box center [124, 100] width 249 height 36
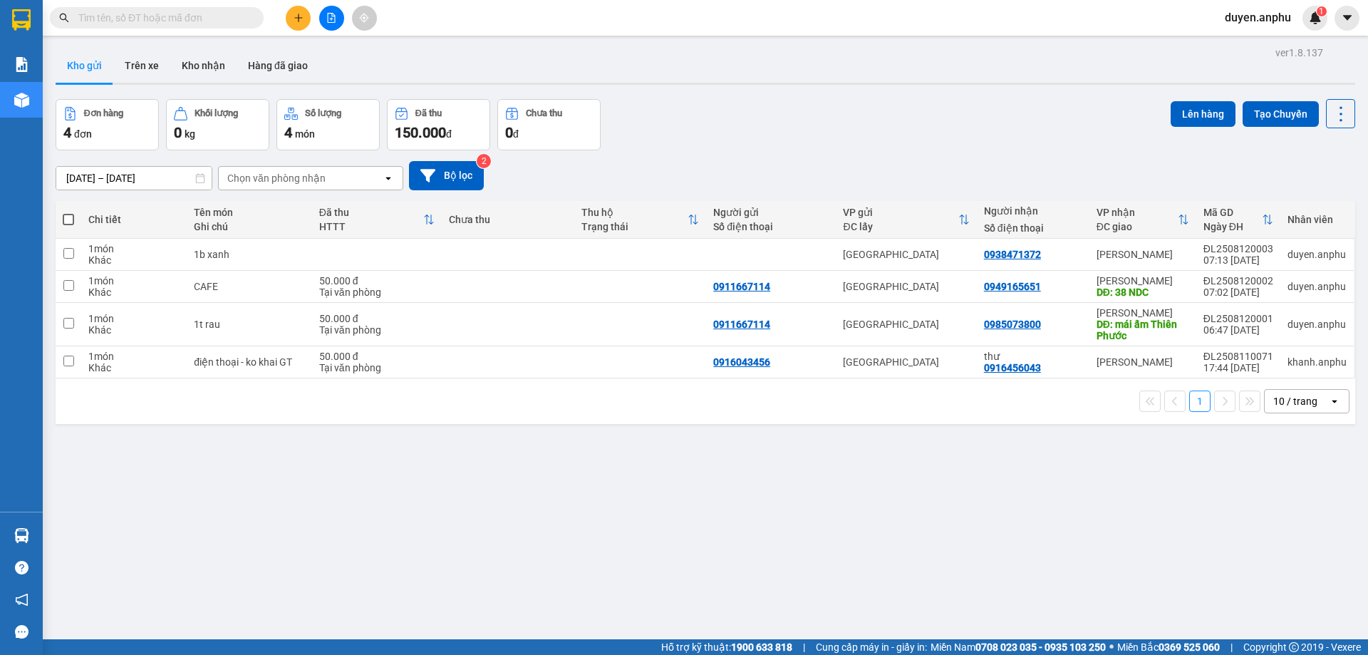
click at [1282, 407] on div "10 / trang" at bounding box center [1295, 401] width 44 height 14
click at [1278, 554] on span "100 / trang" at bounding box center [1290, 559] width 51 height 14
click at [68, 219] on span at bounding box center [68, 219] width 11 height 11
click at [68, 212] on input "checkbox" at bounding box center [68, 212] width 0 height 0
checkbox input "true"
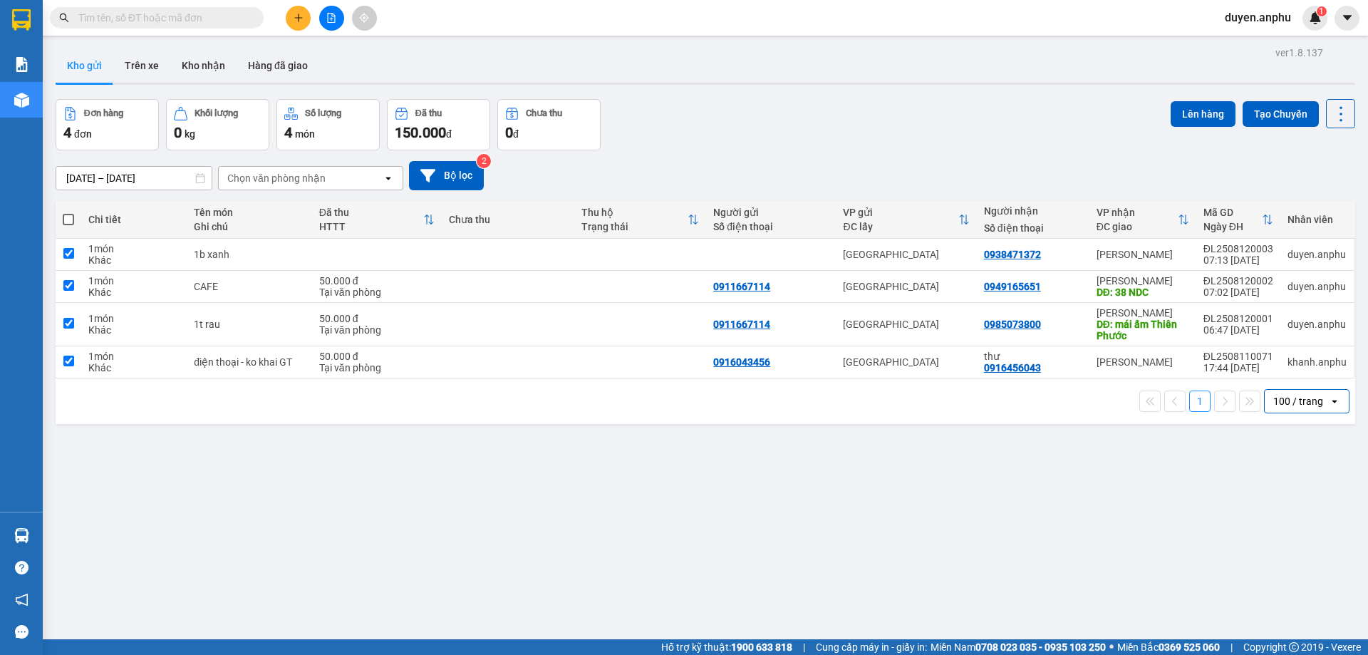
checkbox input "true"
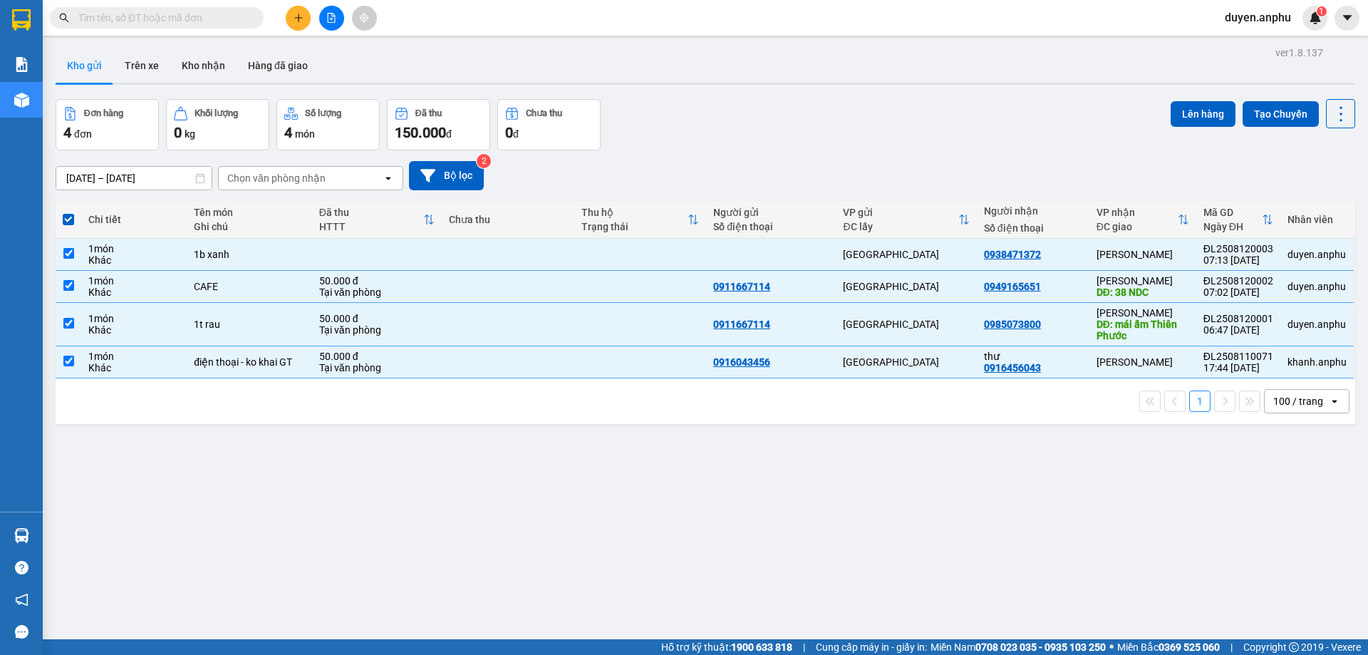
drag, startPoint x: 306, startPoint y: 170, endPoint x: 305, endPoint y: 185, distance: 15.7
click at [306, 170] on div "Chọn văn phòng nhận" at bounding box center [301, 178] width 164 height 23
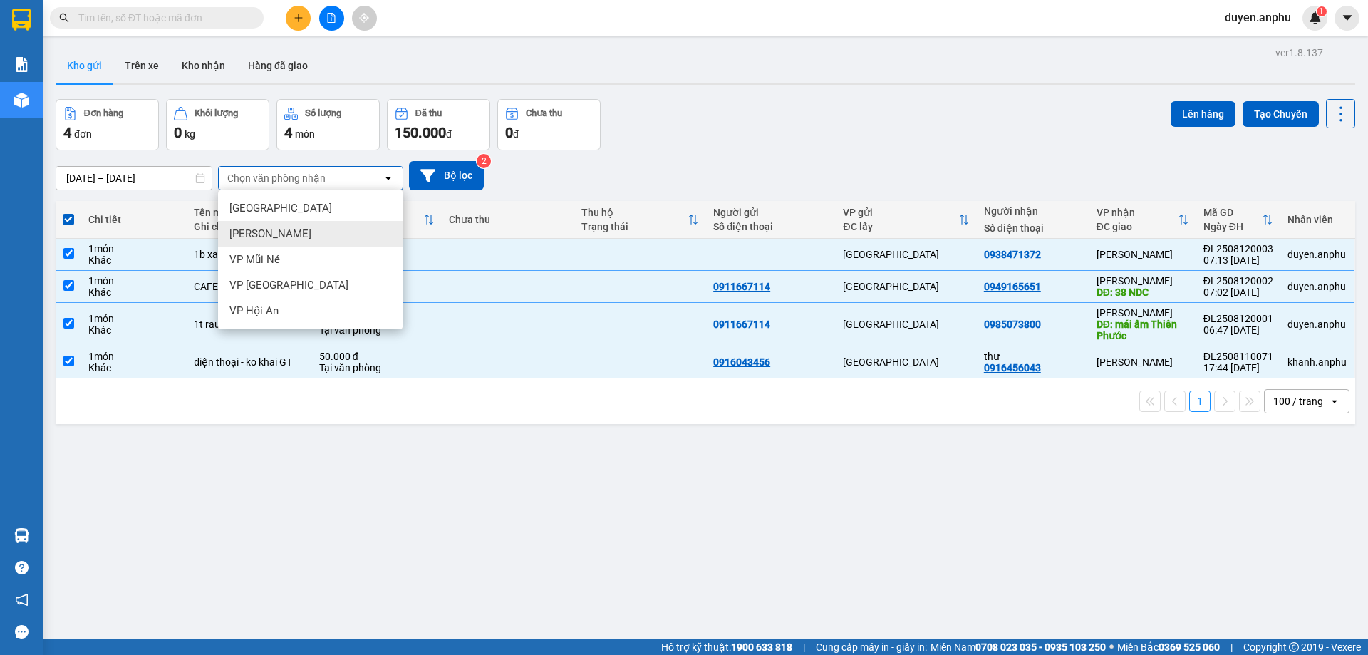
click at [284, 234] on div "Phan Thiết" at bounding box center [310, 234] width 185 height 26
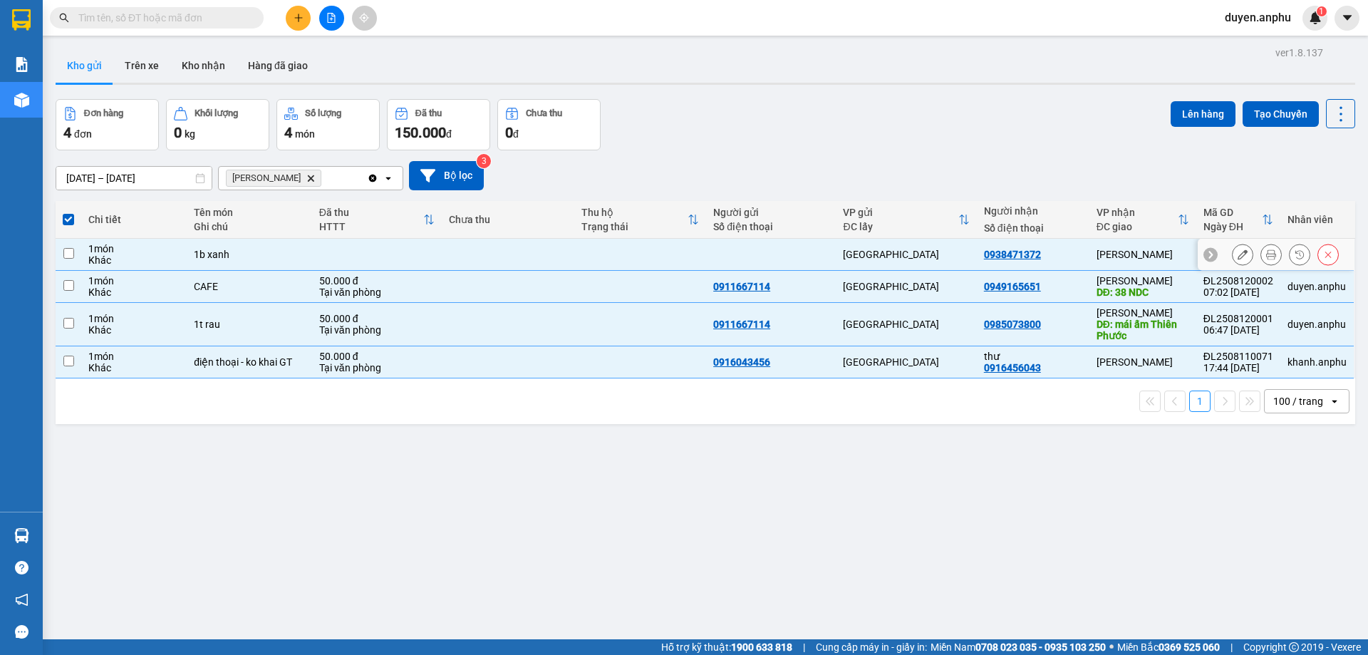
checkbox input "false"
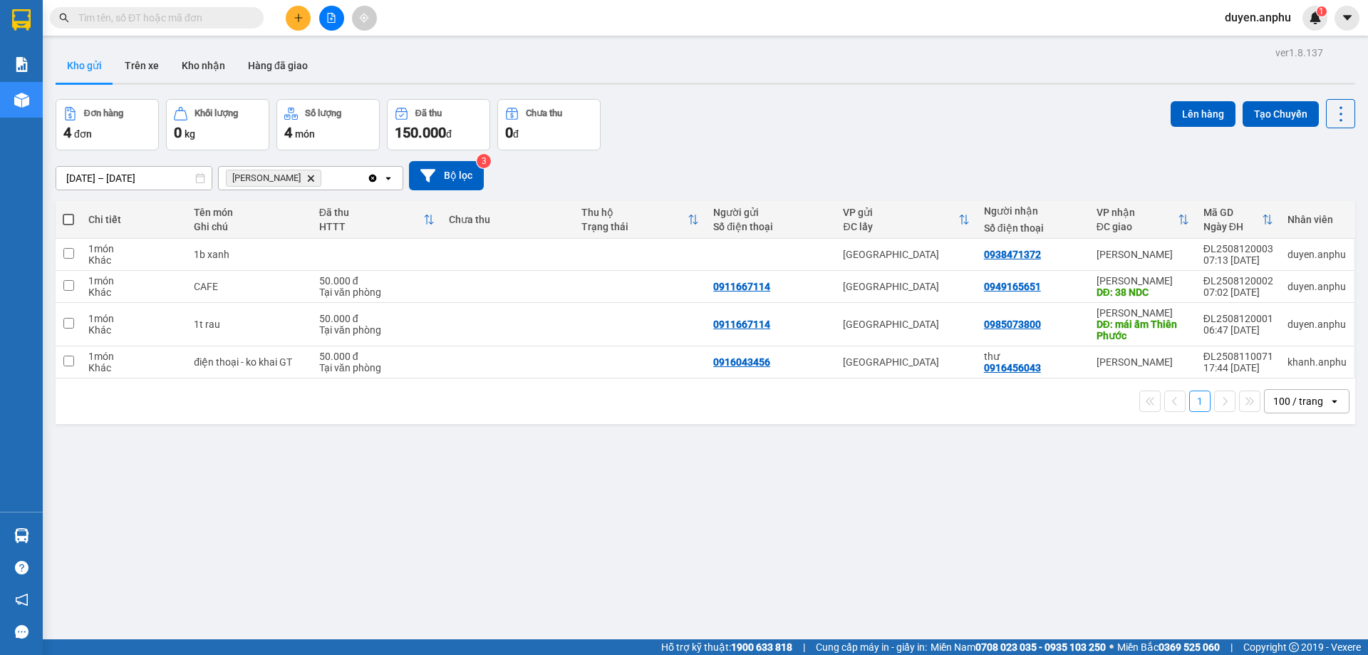
click at [70, 223] on span at bounding box center [68, 219] width 11 height 11
click at [68, 212] on input "checkbox" at bounding box center [68, 212] width 0 height 0
checkbox input "true"
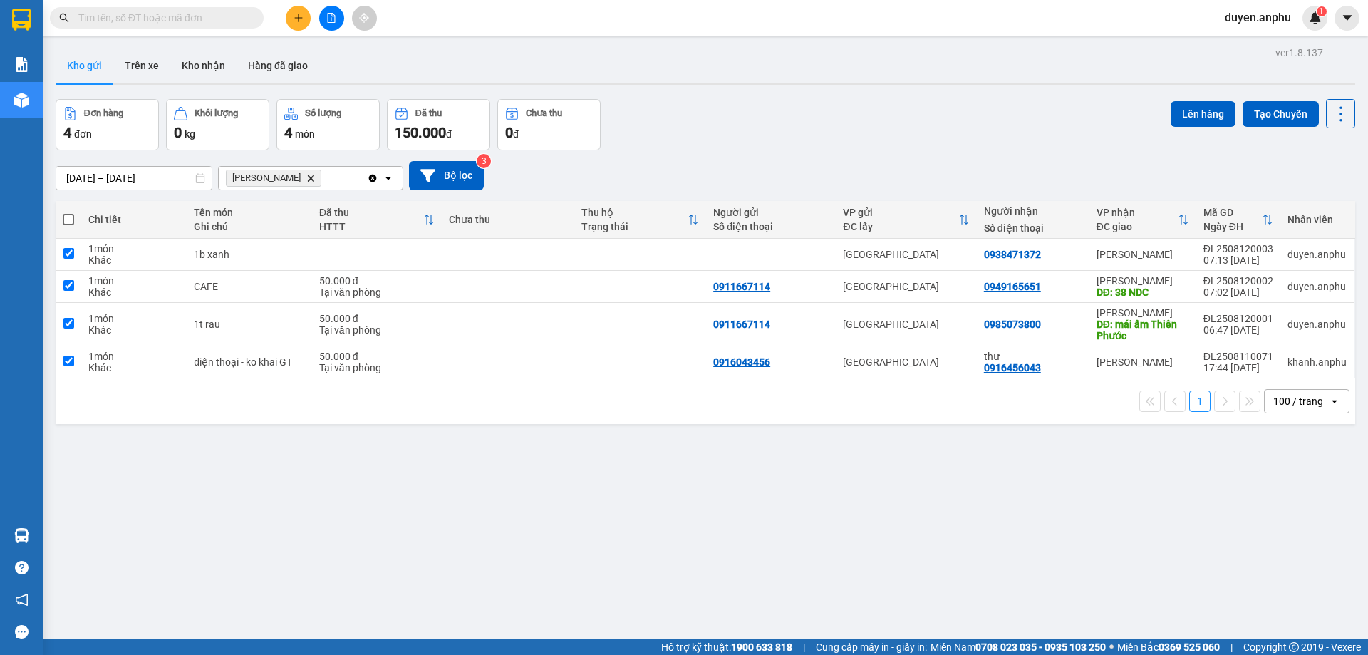
checkbox input "true"
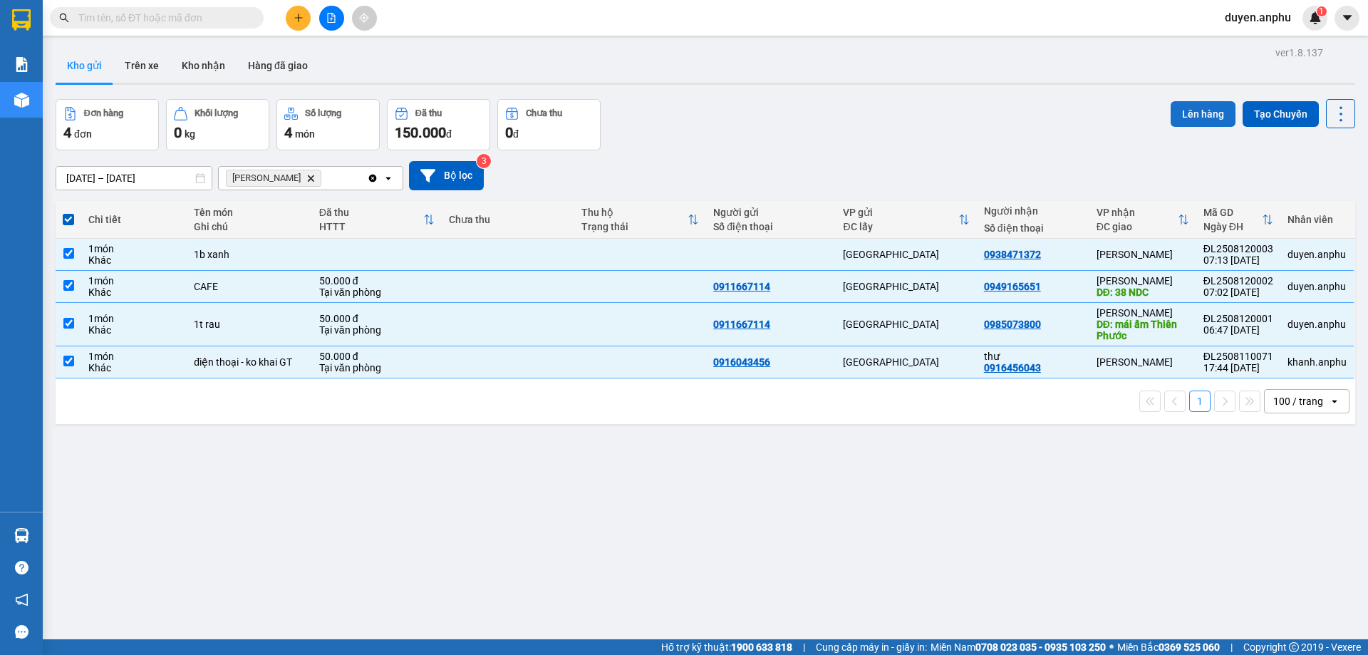
click at [1203, 107] on button "Lên hàng" at bounding box center [1203, 114] width 65 height 26
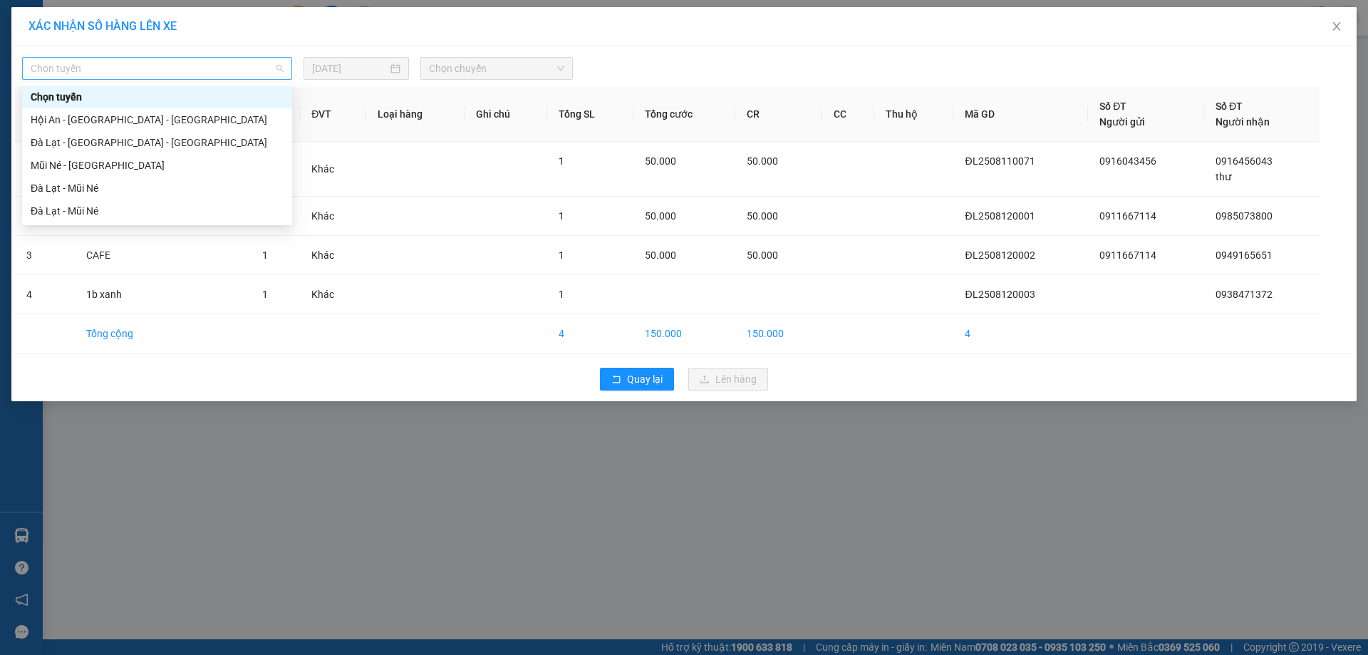
click at [190, 79] on div "Chọn tuyến" at bounding box center [157, 68] width 270 height 23
click at [109, 185] on div "Đà Lạt - Mũi Né" at bounding box center [157, 188] width 253 height 16
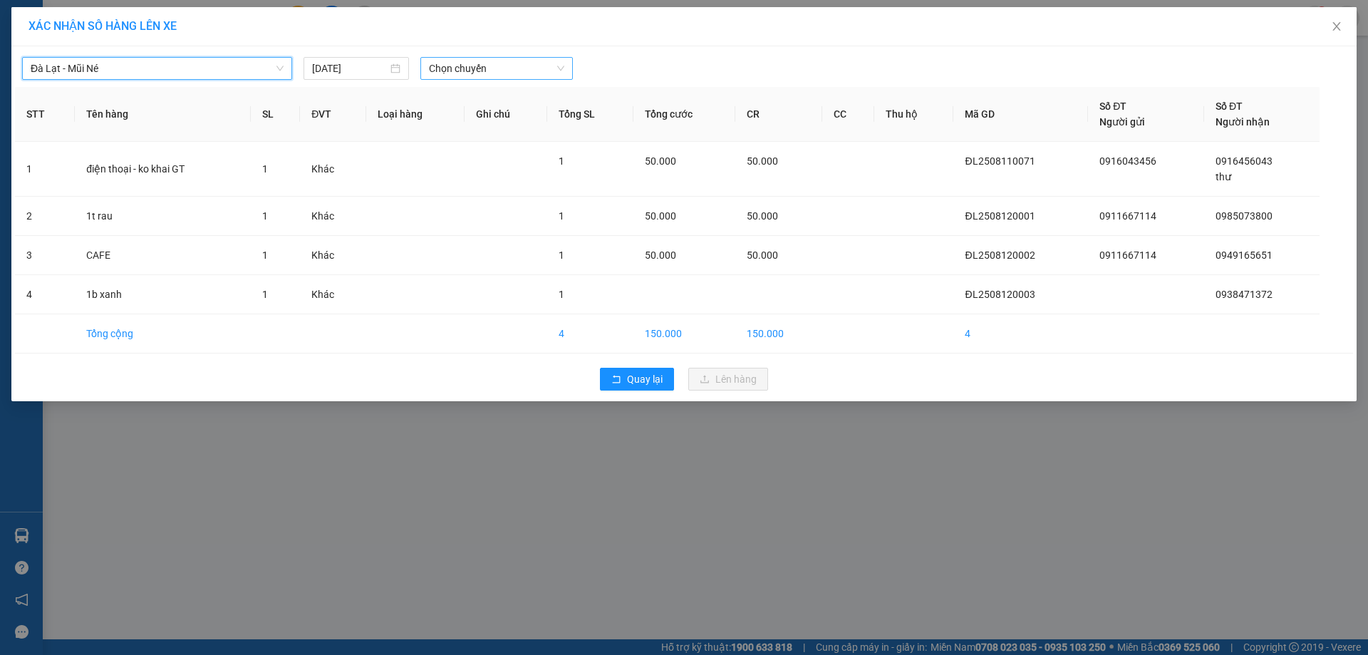
click at [477, 71] on span "Chọn chuyến" at bounding box center [496, 68] width 135 height 21
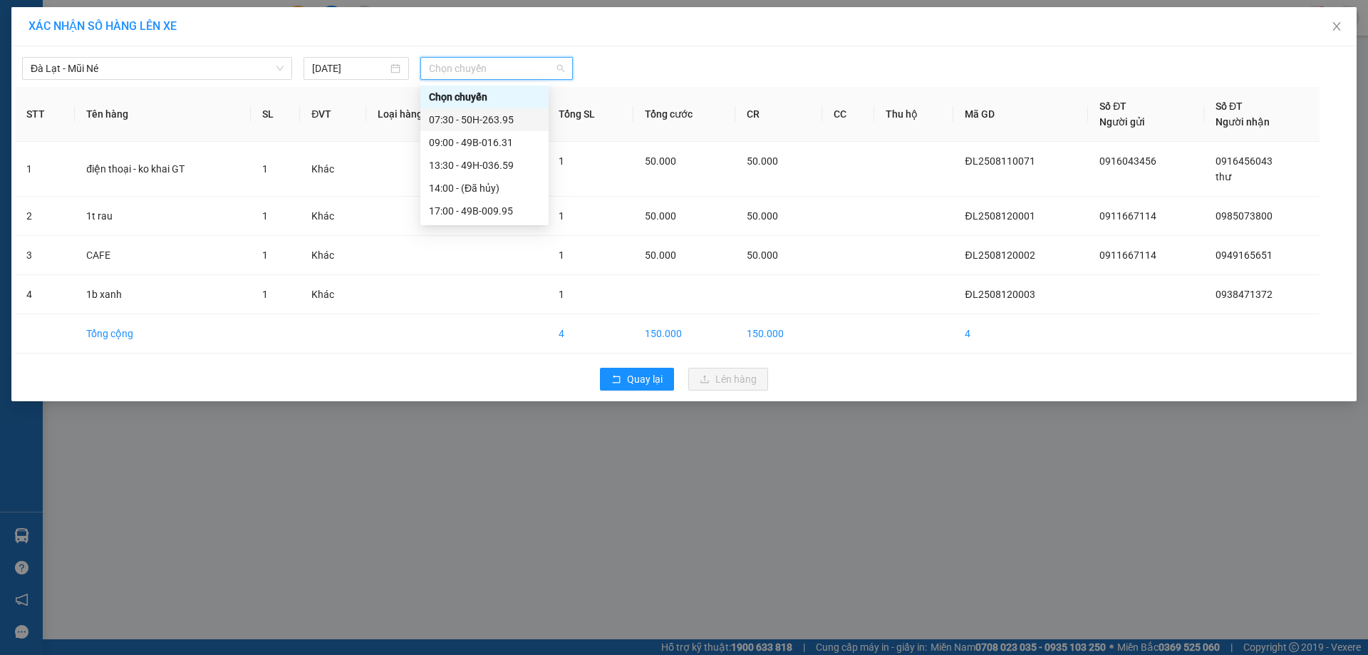
click at [491, 117] on div "07:30 - 50H-263.95" at bounding box center [484, 120] width 111 height 16
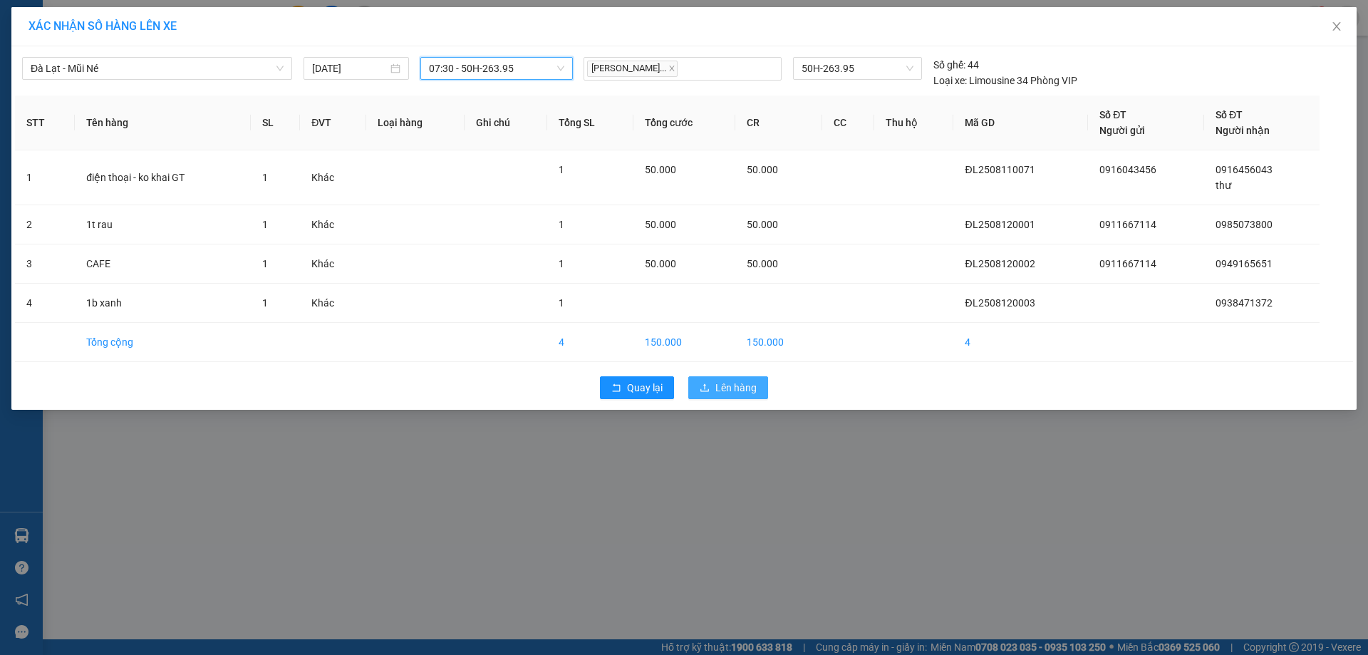
click at [735, 383] on span "Lên hàng" at bounding box center [735, 388] width 41 height 16
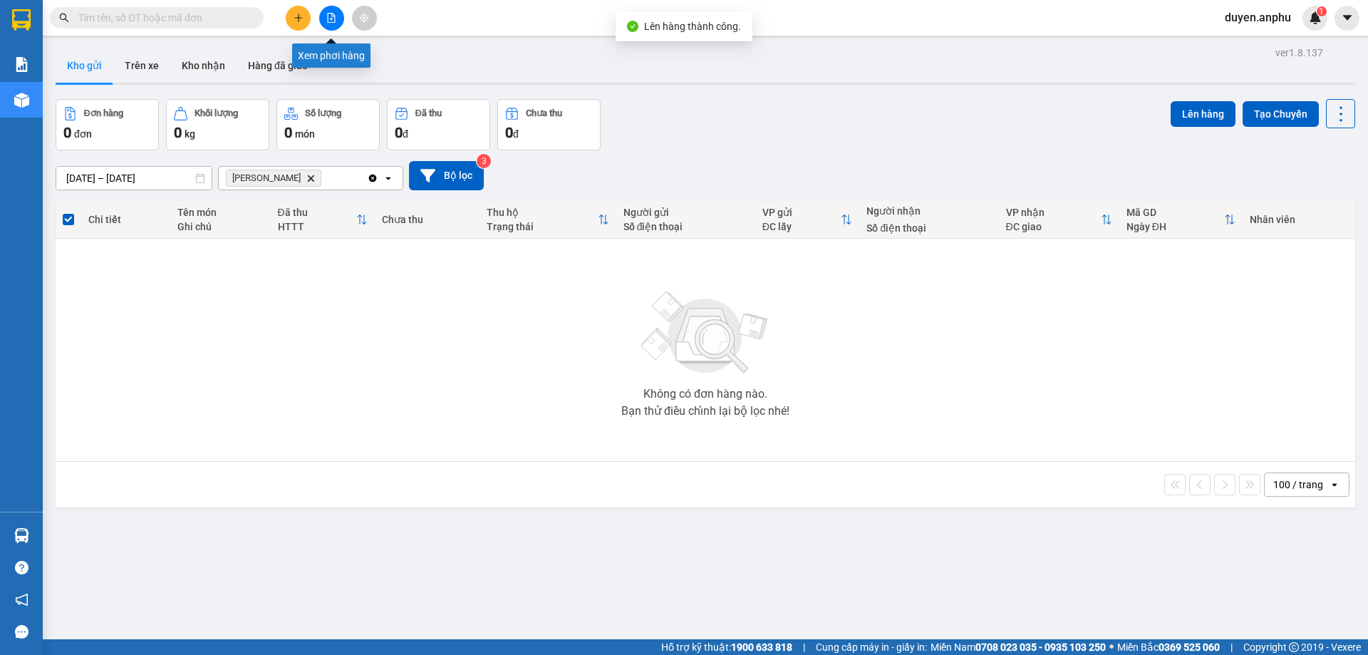
click at [330, 22] on icon "file-add" at bounding box center [332, 18] width 8 height 10
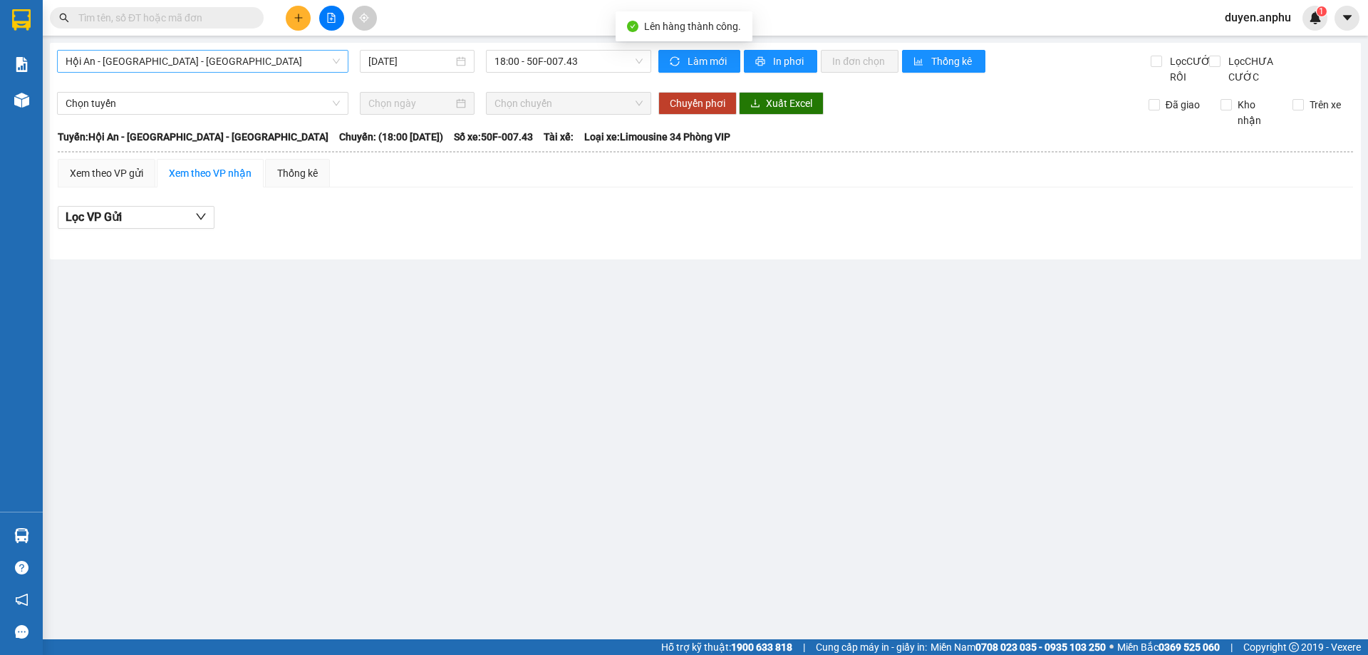
click at [188, 66] on span "Hội An - Nha Trang - Đà Lạt" at bounding box center [203, 61] width 274 height 21
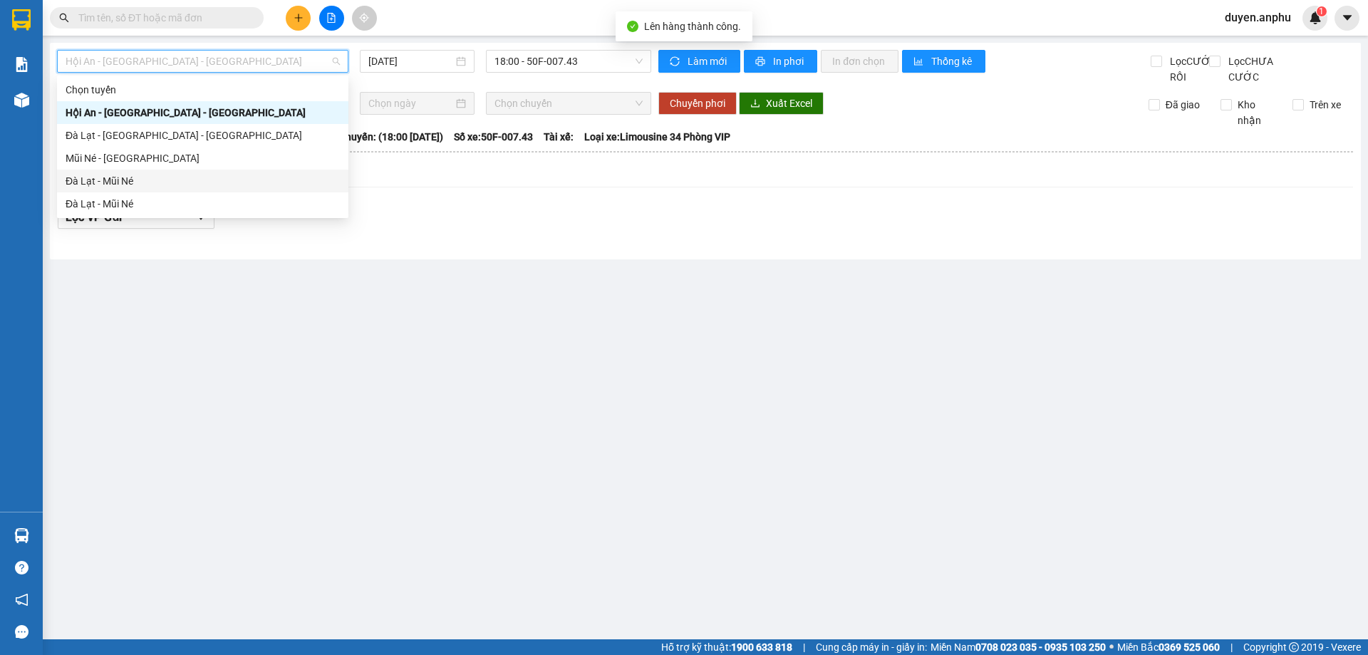
click at [130, 192] on div "Đà Lạt - Mũi Né" at bounding box center [202, 181] width 291 height 23
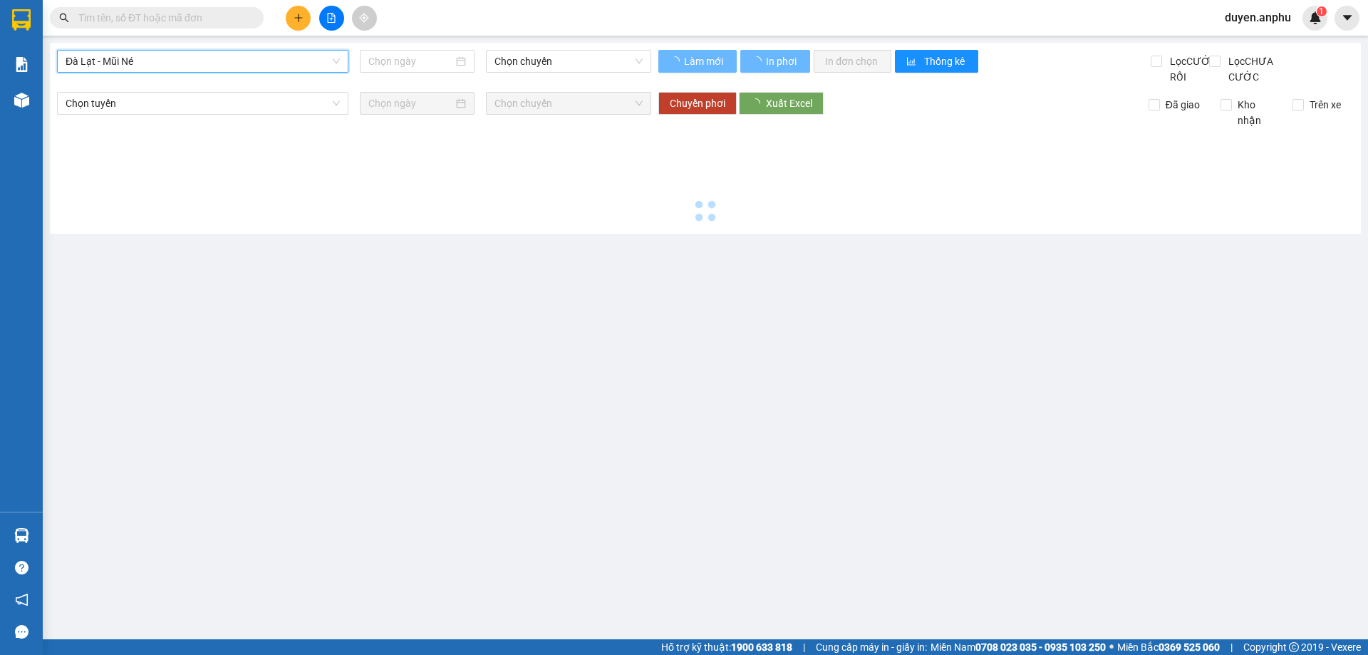
type input "12/08/2025"
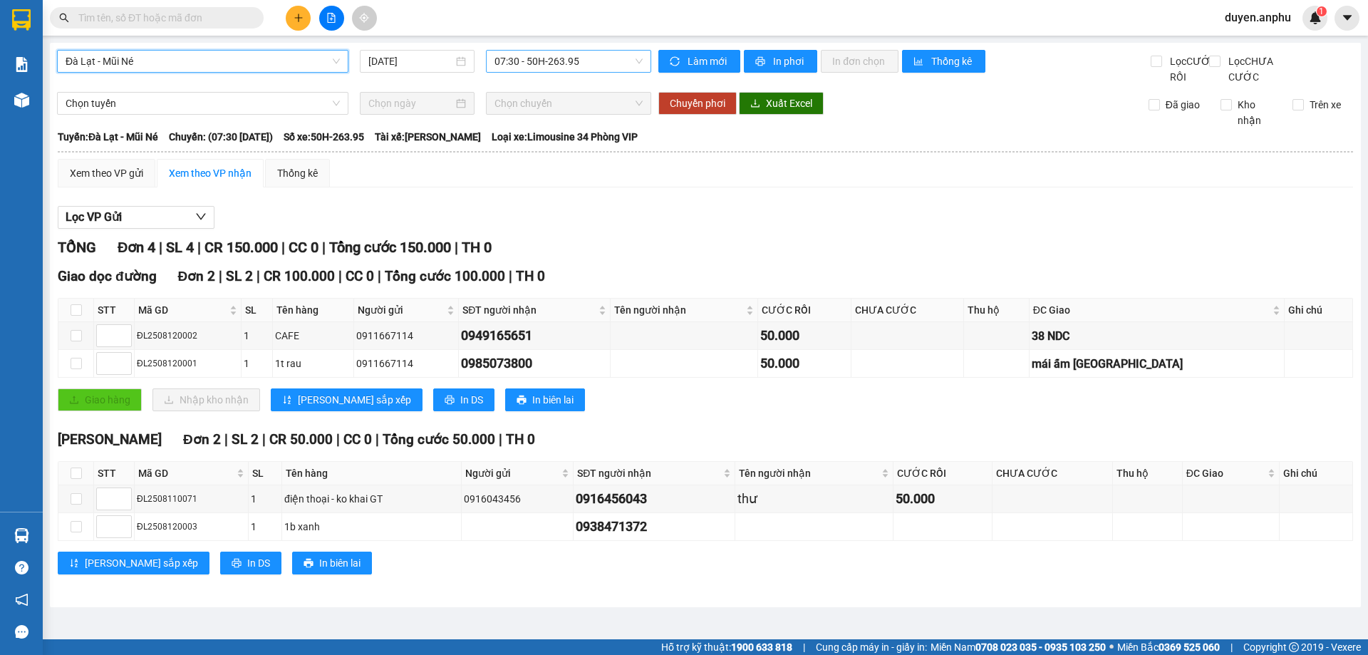
click at [545, 60] on span "07:30 - 50H-263.95" at bounding box center [569, 61] width 148 height 21
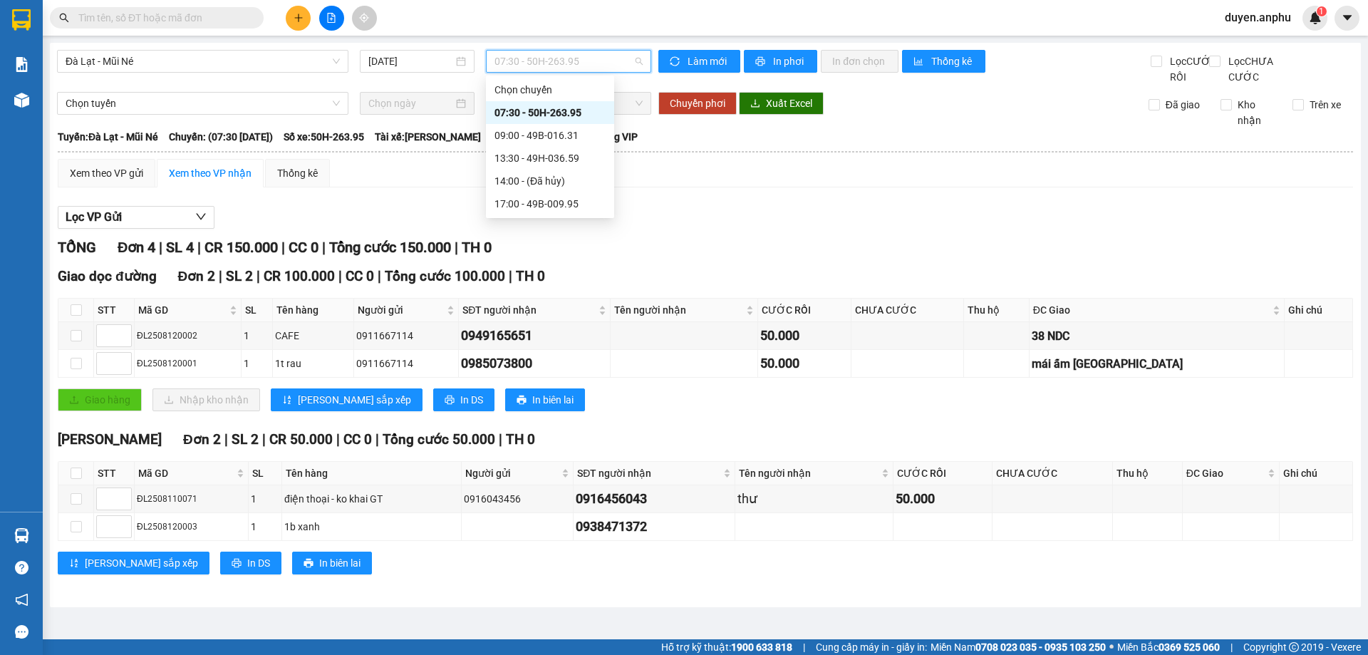
click at [541, 111] on div "07:30 - 50H-263.95" at bounding box center [550, 113] width 111 height 16
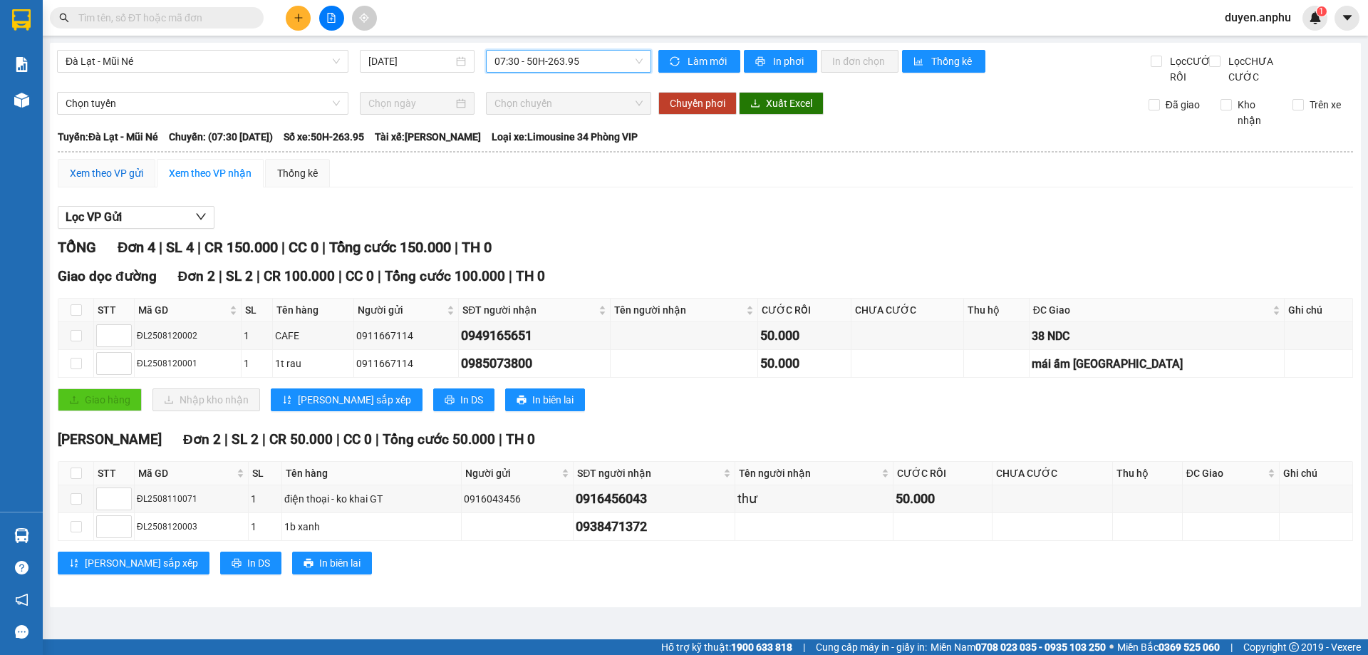
click at [110, 181] on div "Xem theo VP gửi" at bounding box center [106, 173] width 73 height 16
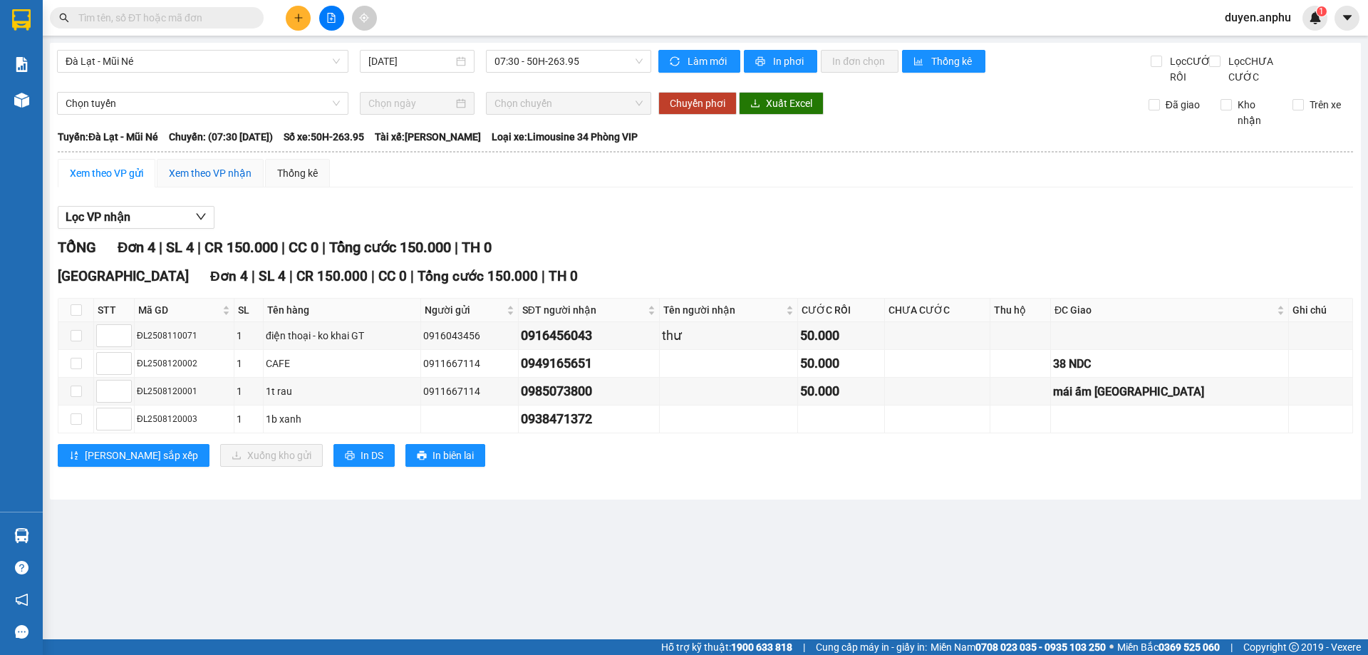
click at [234, 181] on div "Xem theo VP nhận" at bounding box center [210, 173] width 83 height 16
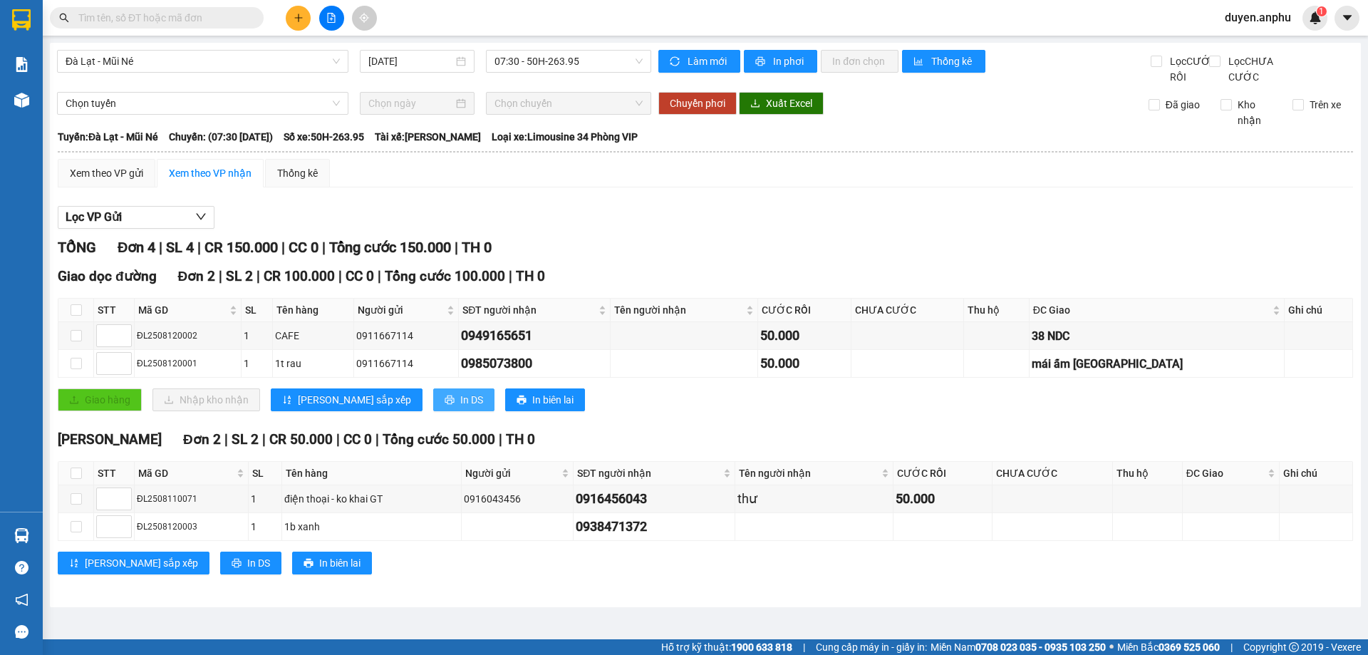
click at [445, 405] on icon "printer" at bounding box center [450, 400] width 10 height 10
click at [299, 16] on icon "plus" at bounding box center [299, 18] width 10 height 10
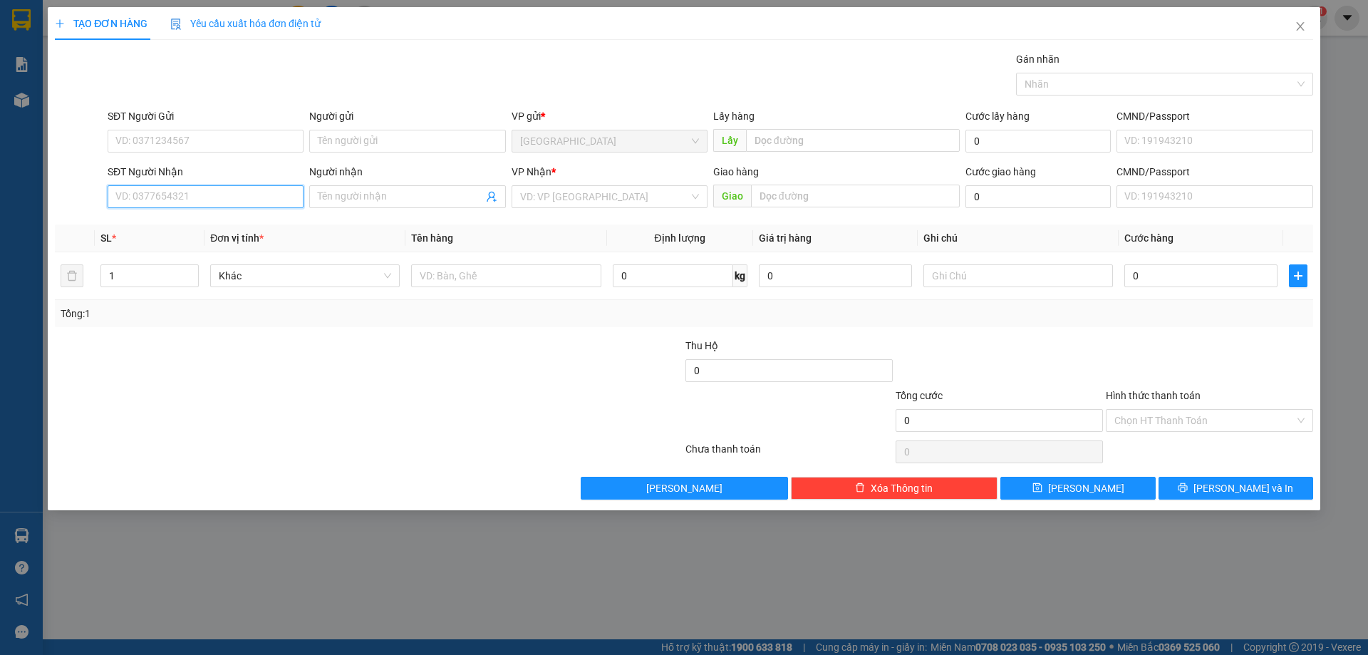
click at [216, 190] on input "SĐT Người Nhận" at bounding box center [206, 196] width 196 height 23
type input "0859614493"
drag, startPoint x: 585, startPoint y: 200, endPoint x: 584, endPoint y: 212, distance: 11.5
click at [586, 200] on input "search" at bounding box center [604, 196] width 169 height 21
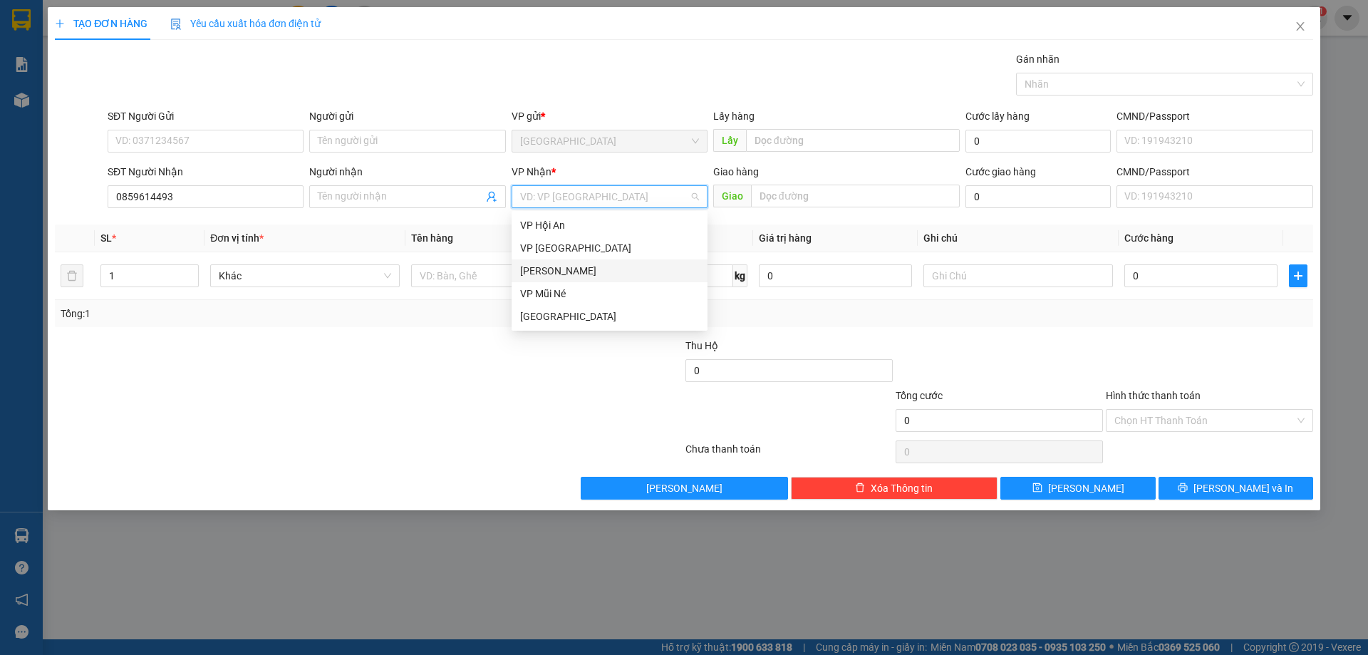
click at [547, 273] on div "Phan Thiết" at bounding box center [609, 271] width 179 height 16
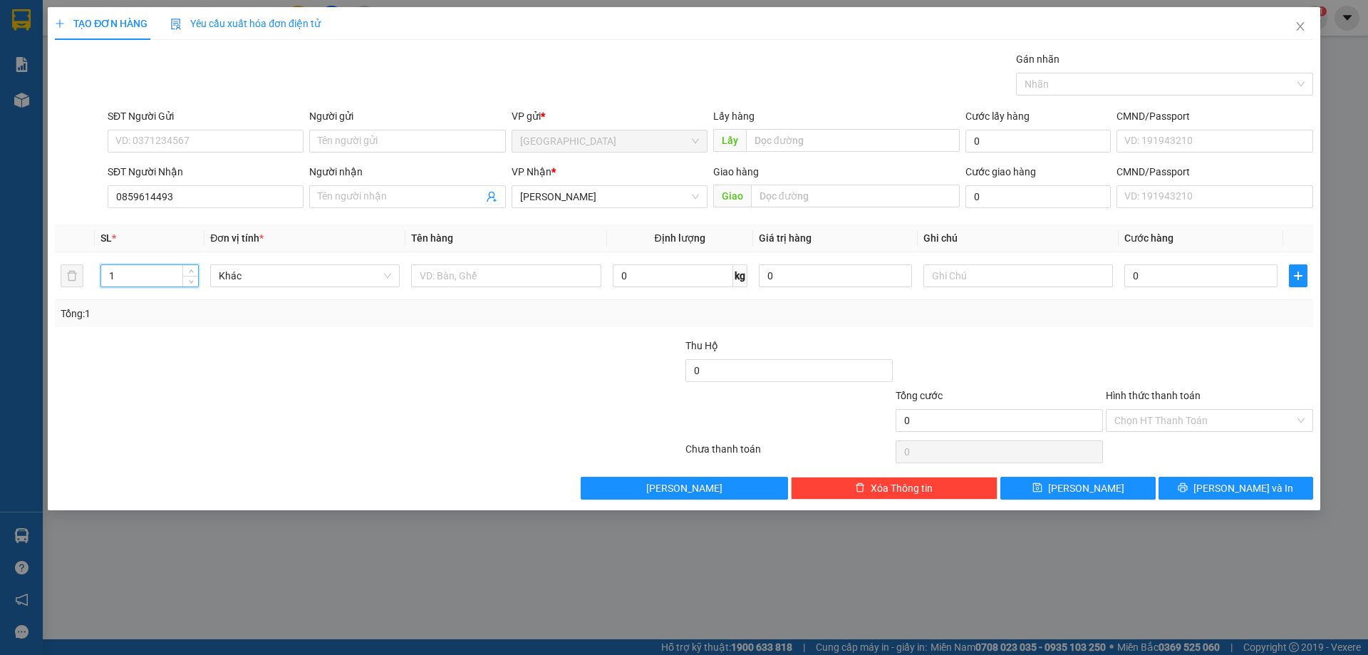
drag, startPoint x: 146, startPoint y: 282, endPoint x: 0, endPoint y: 271, distance: 146.5
click at [0, 277] on div "TẠO ĐƠN HÀNG Yêu cầu xuất hóa đơn điện tử Transit Pickup Surcharge Ids Transit …" at bounding box center [684, 327] width 1368 height 655
click at [522, 270] on input "text" at bounding box center [506, 275] width 190 height 23
type input "vali xám"
type input "6"
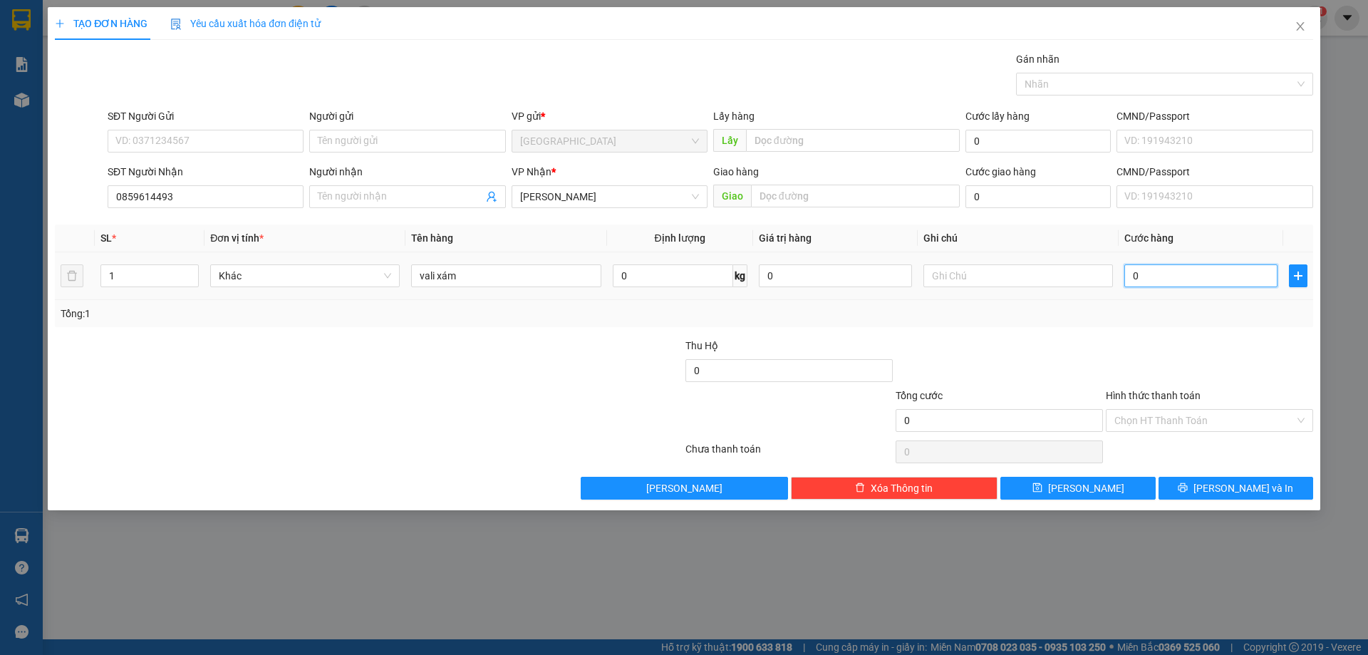
type input "6"
type input "60"
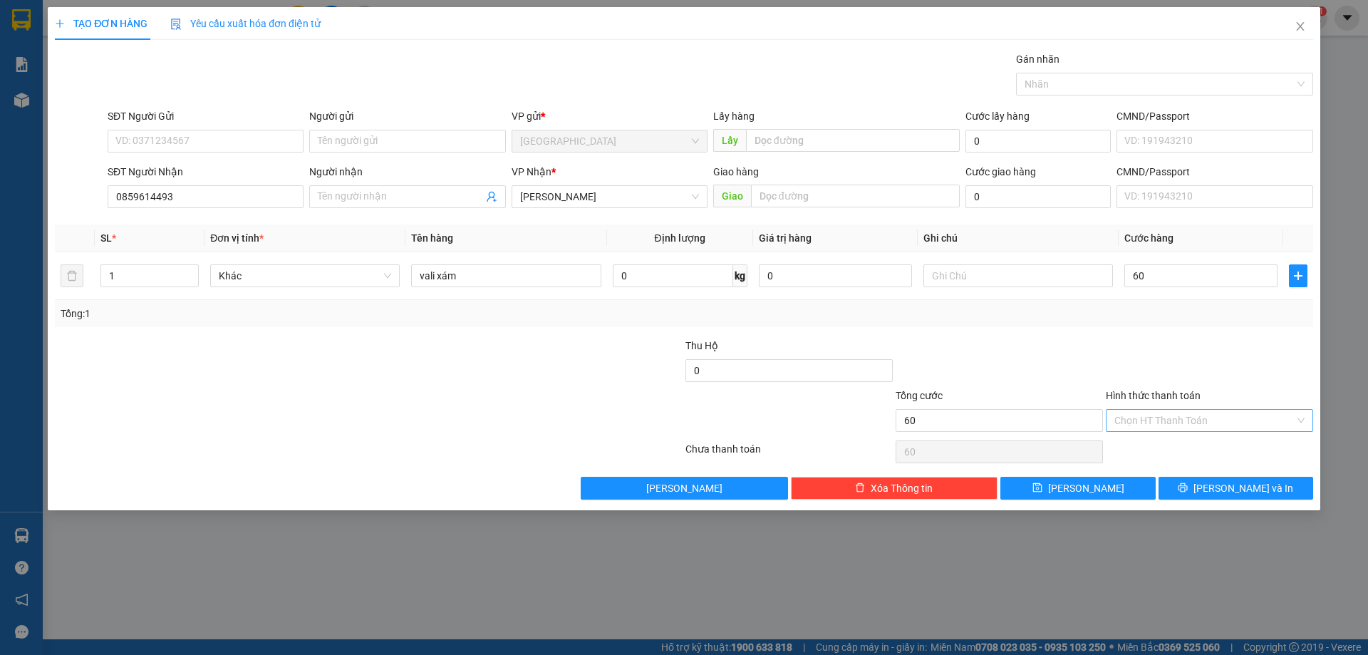
type input "60.000"
click at [1159, 422] on input "Hình thức thanh toán" at bounding box center [1204, 420] width 180 height 21
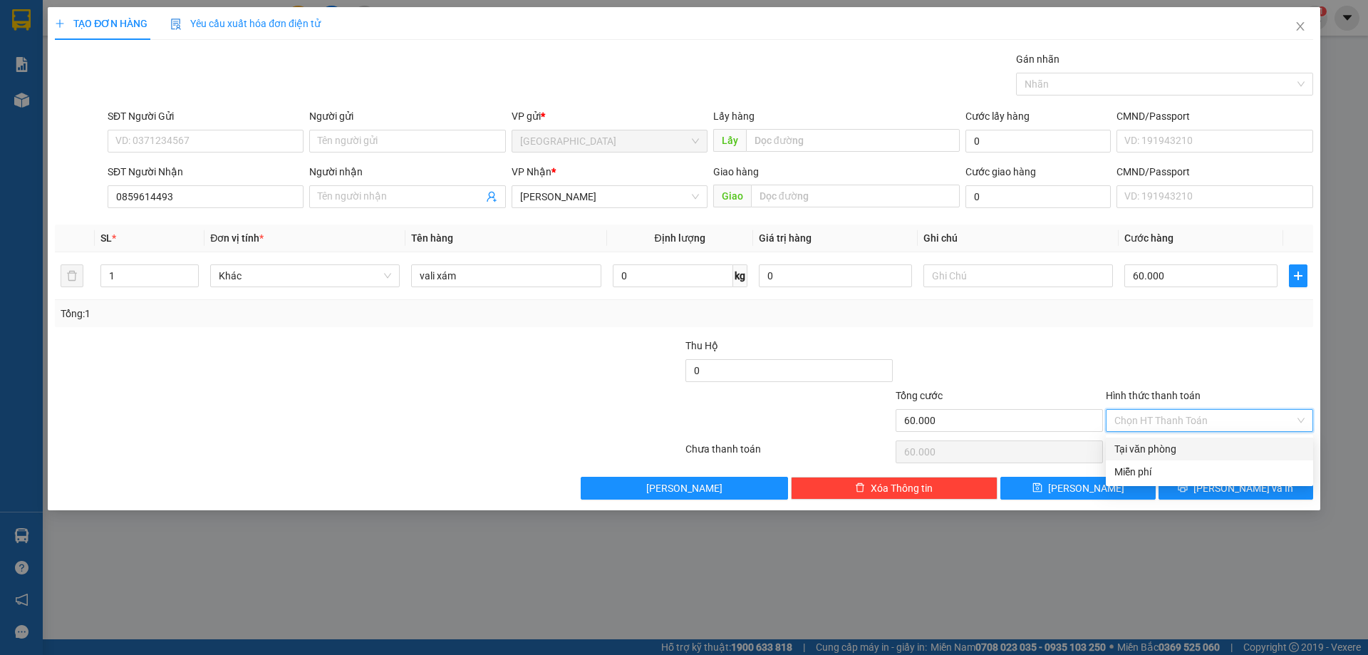
click at [1142, 448] on div "Tại văn phòng" at bounding box center [1209, 449] width 190 height 16
type input "0"
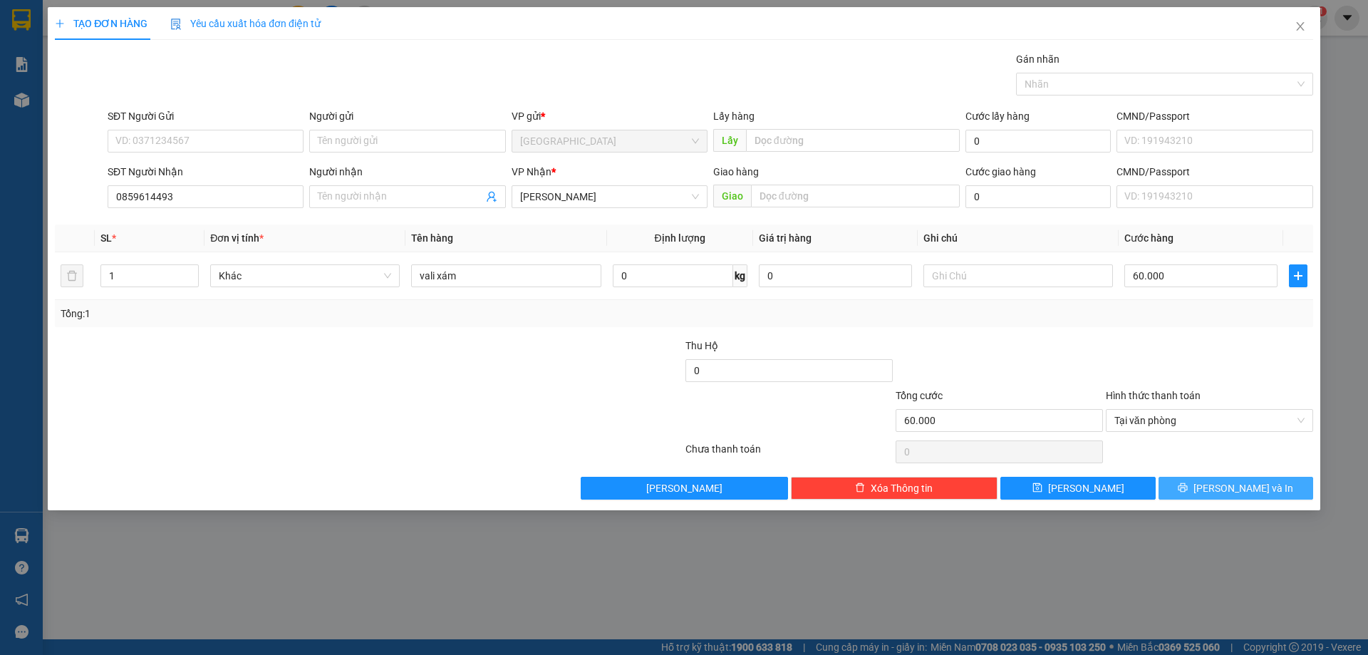
click at [1203, 485] on button "Lưu và In" at bounding box center [1236, 488] width 155 height 23
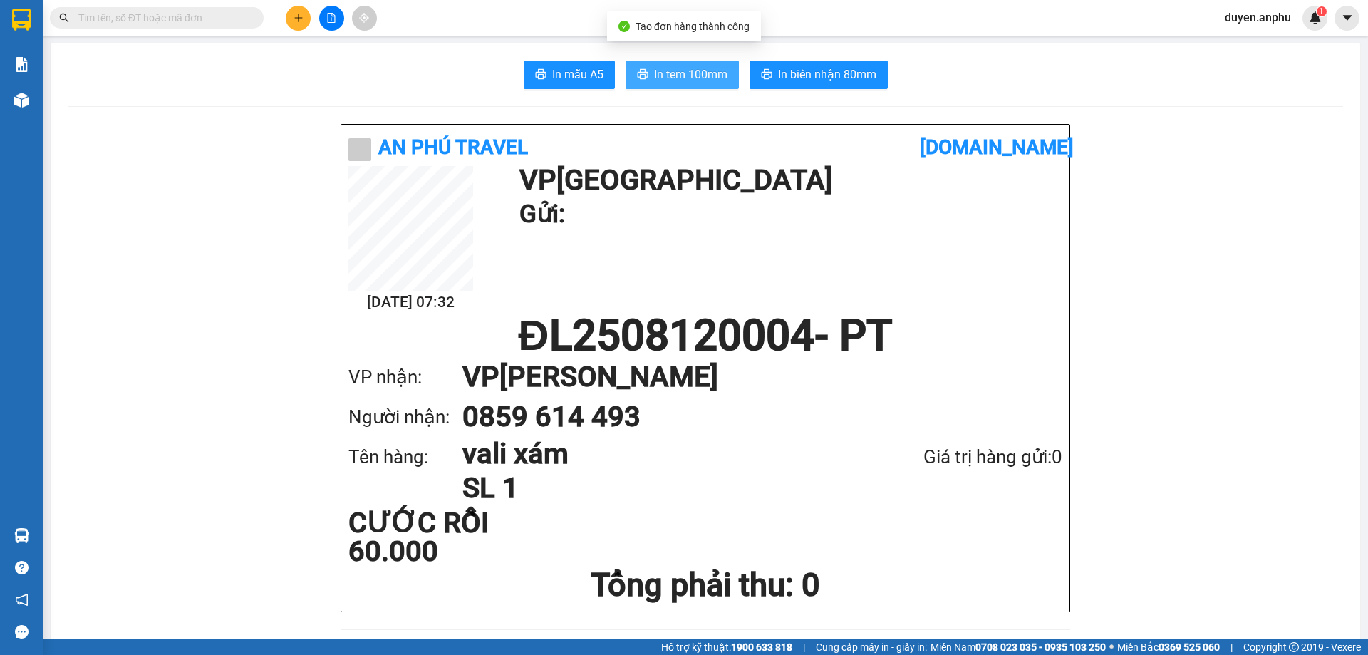
click at [711, 78] on span "In tem 100mm" at bounding box center [690, 75] width 73 height 18
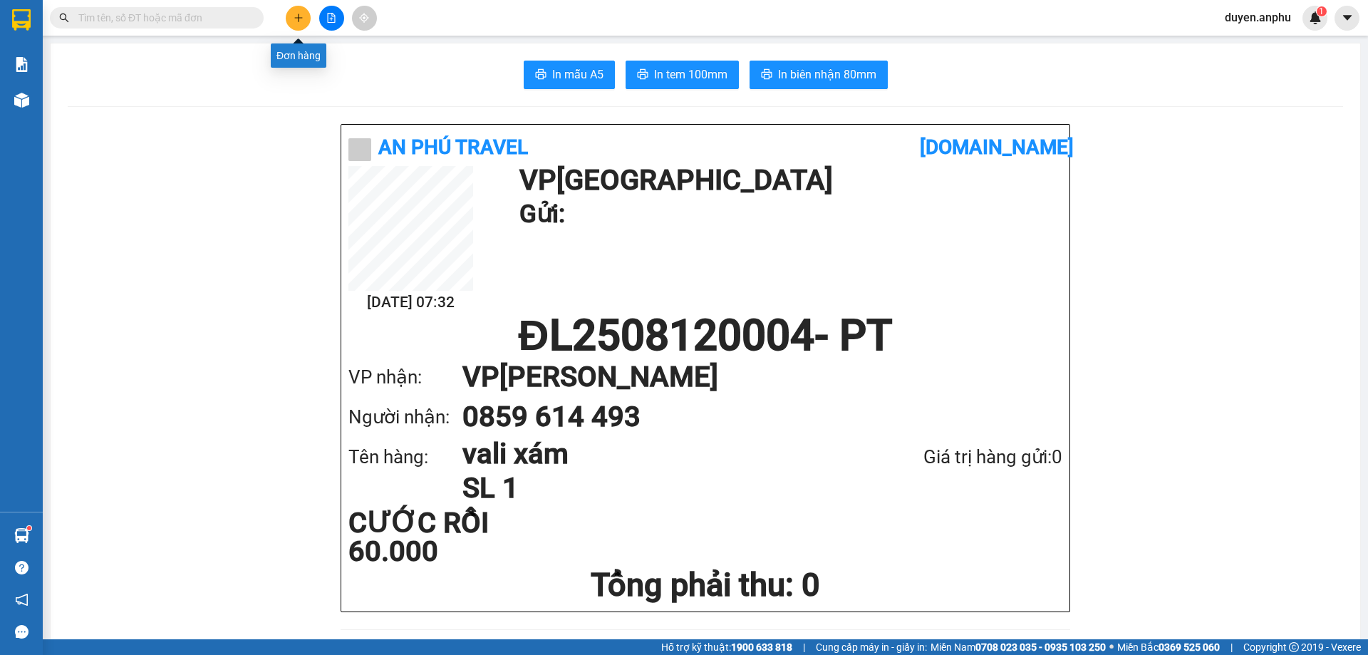
click at [296, 16] on icon "plus" at bounding box center [299, 18] width 10 height 10
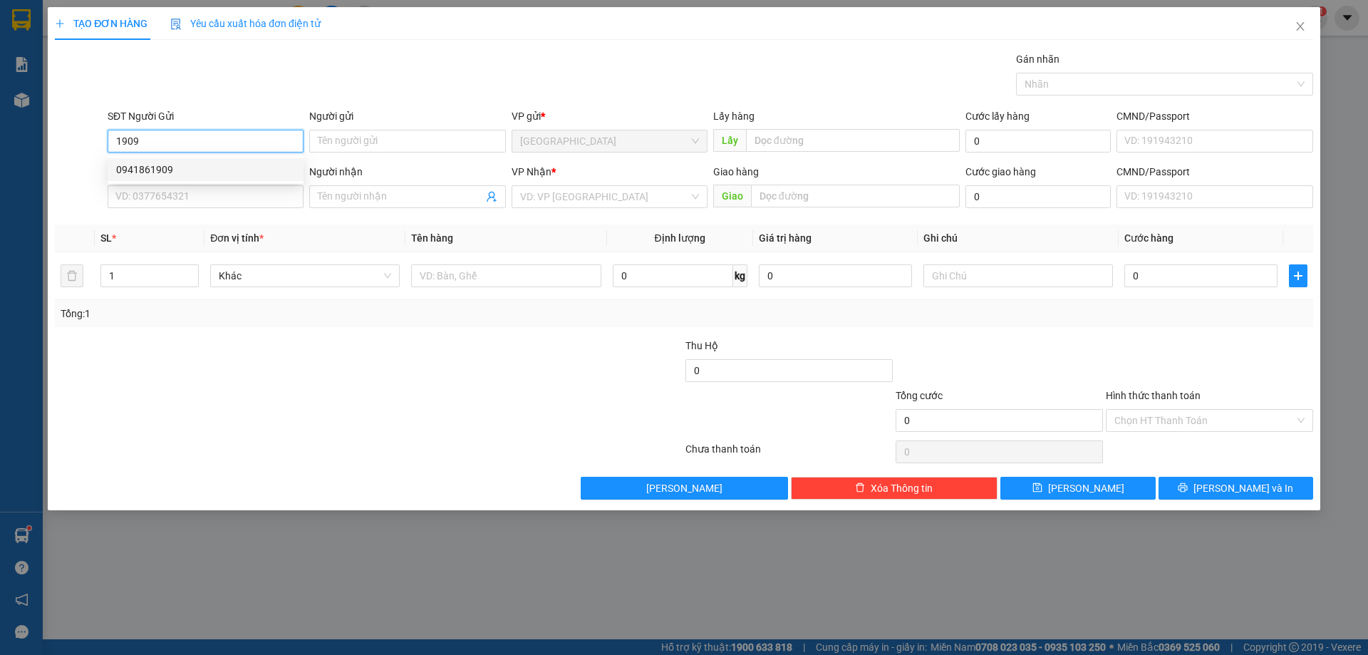
click at [172, 167] on div "0941861909" at bounding box center [205, 170] width 179 height 16
type input "0941861909"
type input "tain"
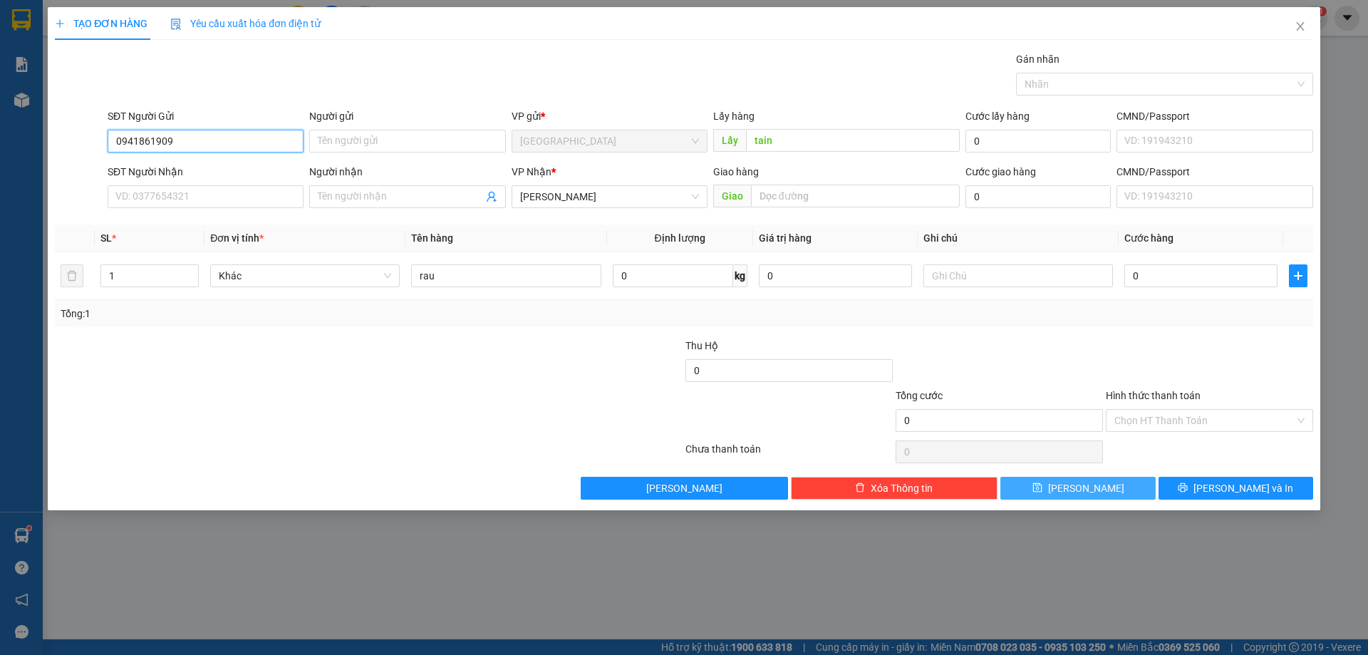
type input "0941861909"
click at [1045, 495] on button "Lưu" at bounding box center [1077, 488] width 155 height 23
